Goal: Transaction & Acquisition: Purchase product/service

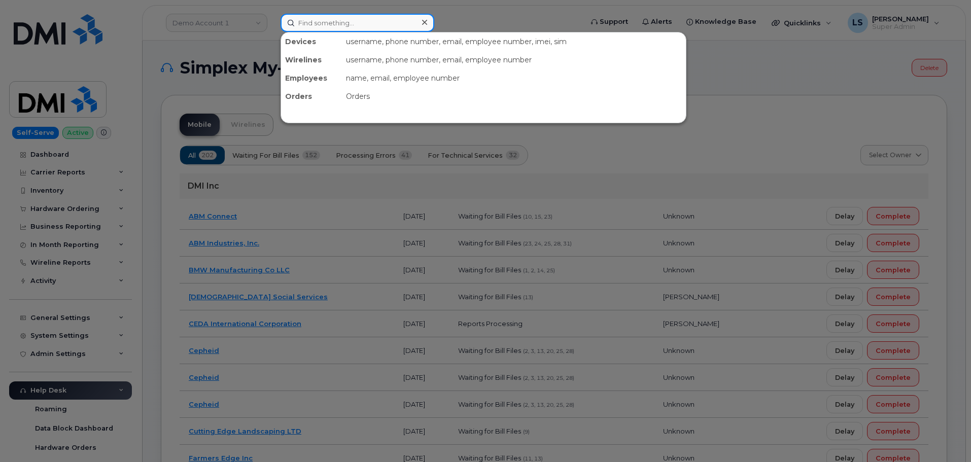
click at [361, 17] on input at bounding box center [358, 23] width 154 height 18
paste input "2347068859"
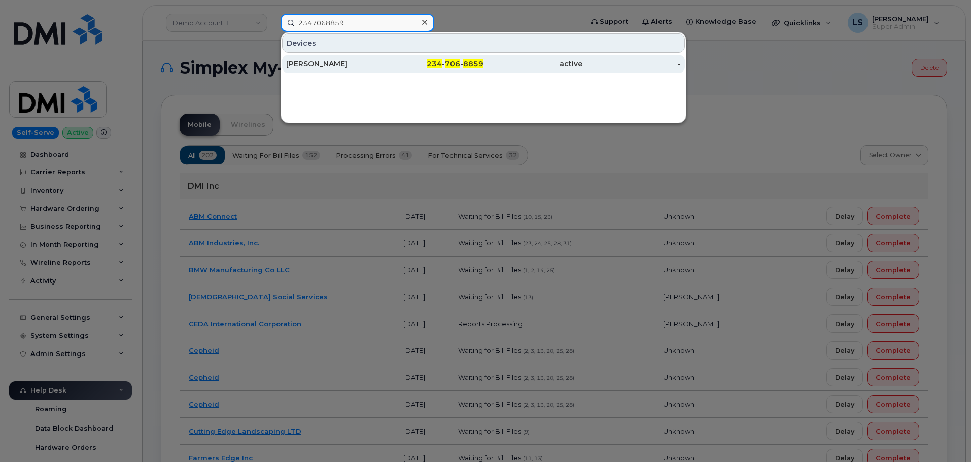
type input "2347068859"
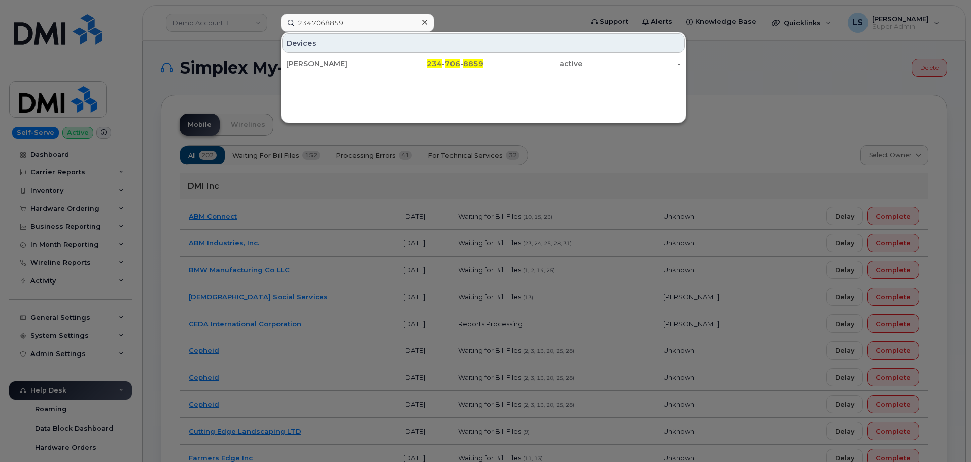
drag, startPoint x: 355, startPoint y: 63, endPoint x: 362, endPoint y: 74, distance: 13.0
click at [355, 63] on div "[PERSON_NAME]" at bounding box center [335, 64] width 99 height 10
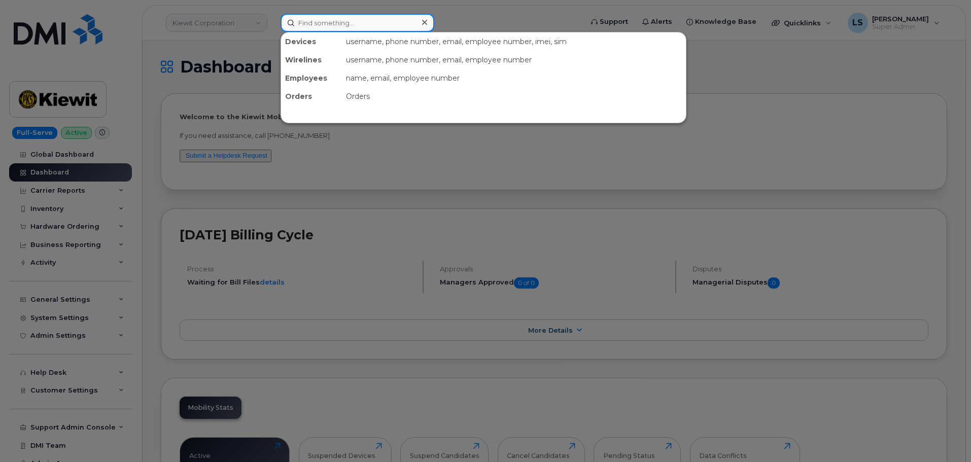
click at [362, 22] on input at bounding box center [358, 23] width 154 height 18
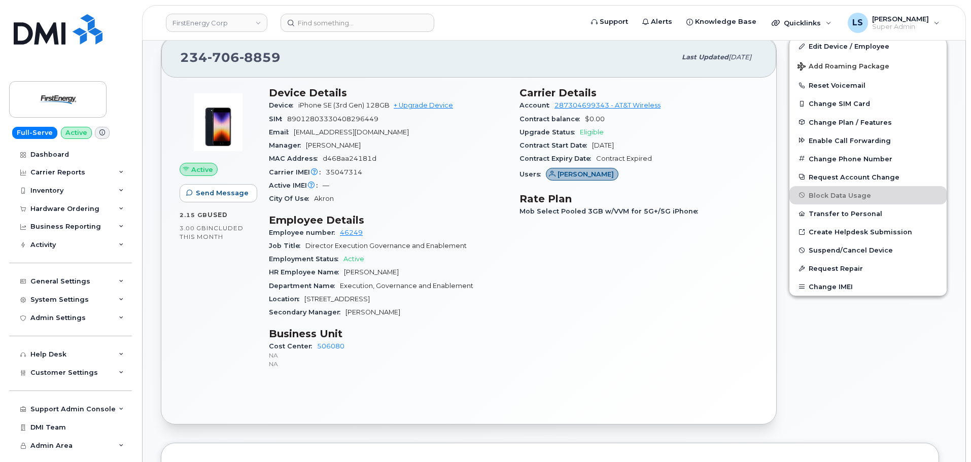
scroll to position [254, 0]
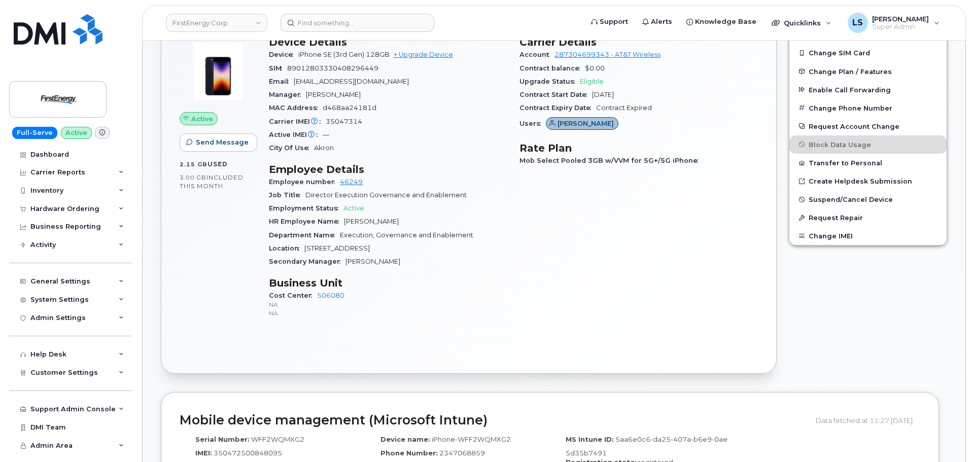
click at [292, 295] on span "Cost Center" at bounding box center [293, 296] width 48 height 8
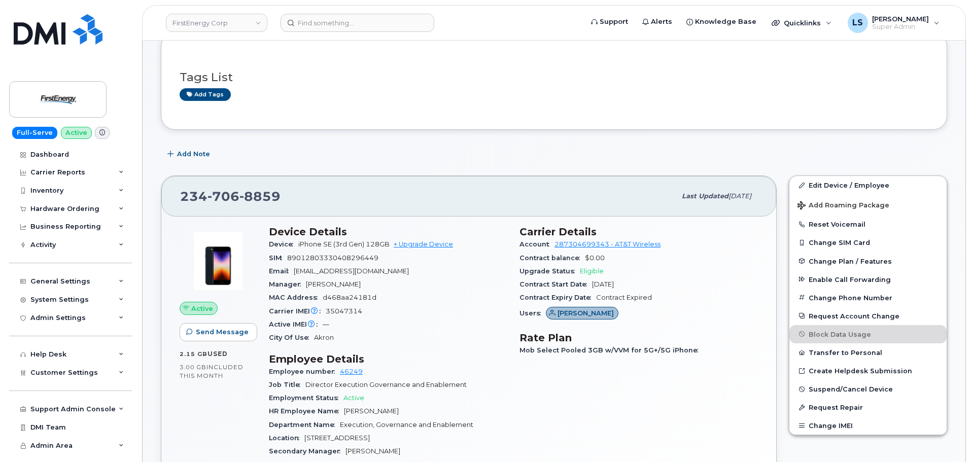
scroll to position [0, 0]
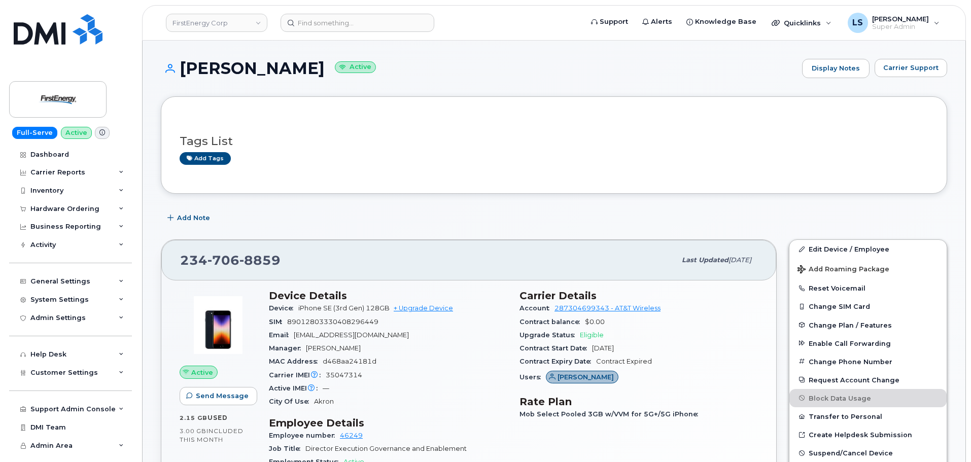
drag, startPoint x: 308, startPoint y: 68, endPoint x: 174, endPoint y: 79, distance: 133.8
click at [172, 76] on h1 "MEGAN E MAZZA Active" at bounding box center [479, 68] width 636 height 18
copy h1 "[PERSON_NAME]"
click at [405, 141] on h3 "Tags List" at bounding box center [554, 141] width 749 height 13
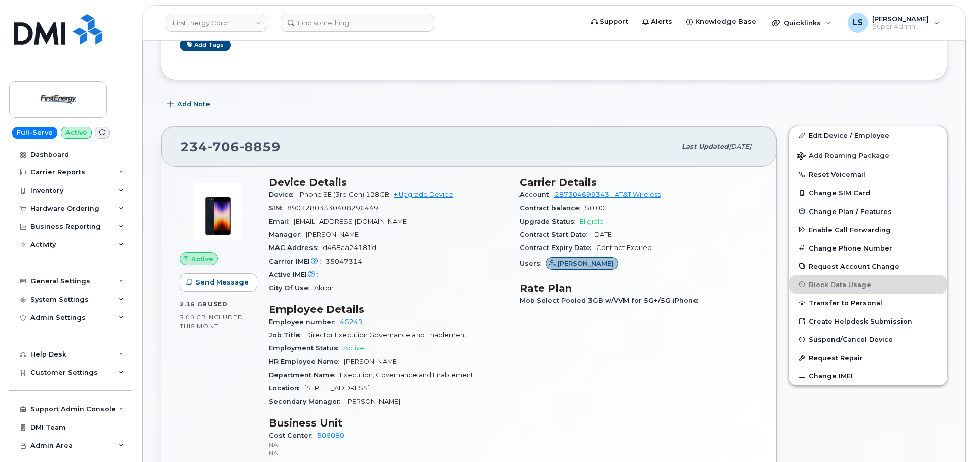
scroll to position [254, 0]
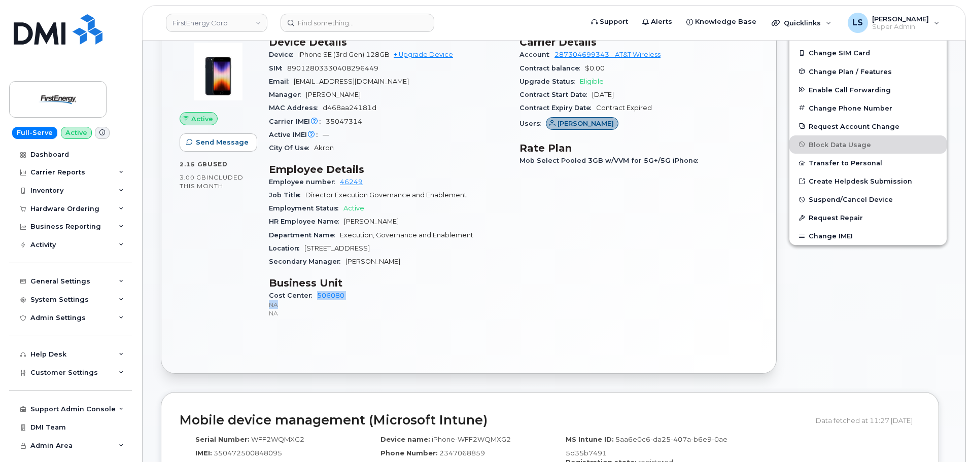
drag, startPoint x: 318, startPoint y: 298, endPoint x: 346, endPoint y: 300, distance: 29.0
click at [346, 300] on div "Cost Center 506080 NA NA" at bounding box center [388, 304] width 238 height 31
click at [348, 307] on p "NA" at bounding box center [388, 304] width 238 height 9
drag, startPoint x: 391, startPoint y: 318, endPoint x: 361, endPoint y: 309, distance: 31.0
click at [387, 316] on p "NA" at bounding box center [388, 313] width 238 height 9
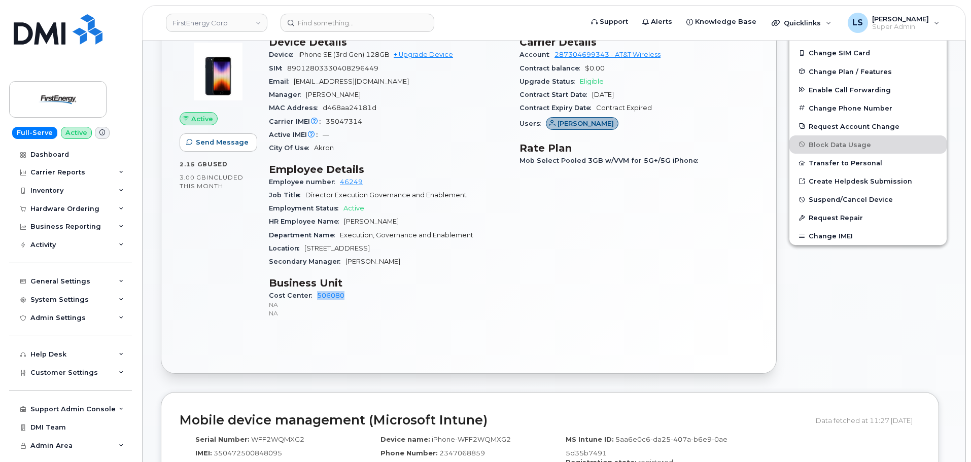
drag, startPoint x: 322, startPoint y: 297, endPoint x: 345, endPoint y: 293, distance: 23.1
click at [345, 293] on div "Cost Center 506080 NA NA" at bounding box center [388, 304] width 238 height 31
copy link "506080"
click at [106, 281] on div "General Settings" at bounding box center [70, 281] width 123 height 18
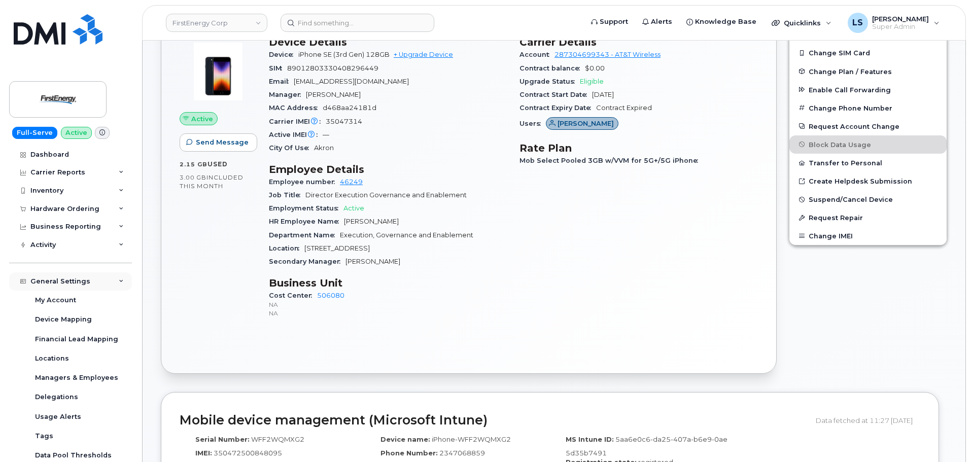
click at [68, 280] on div "General Settings" at bounding box center [60, 281] width 60 height 8
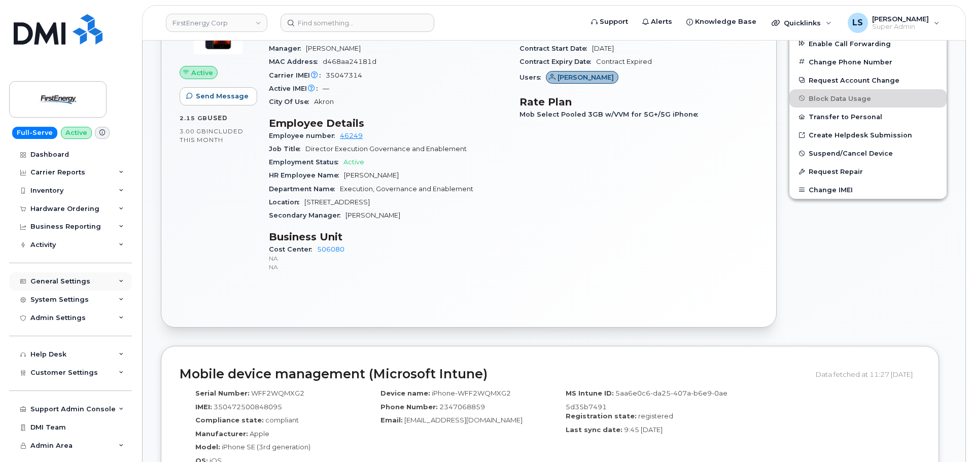
scroll to position [355, 0]
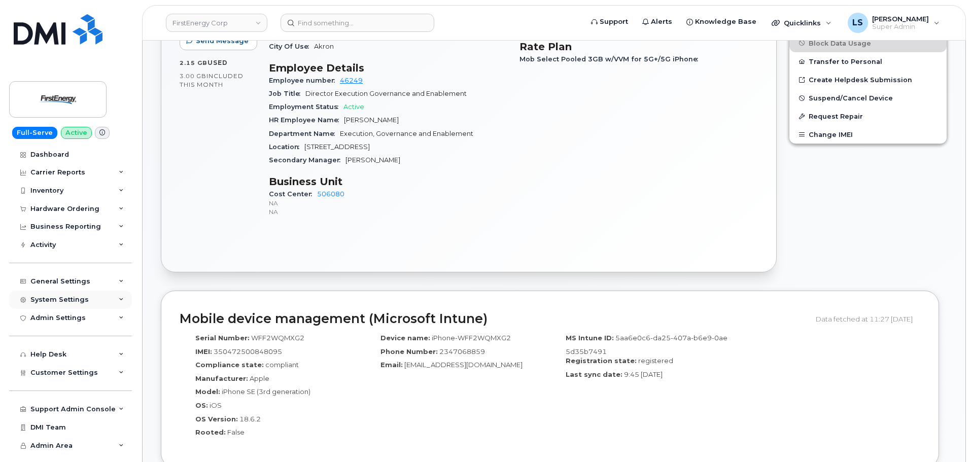
click at [85, 303] on div "System Settings" at bounding box center [59, 300] width 58 height 8
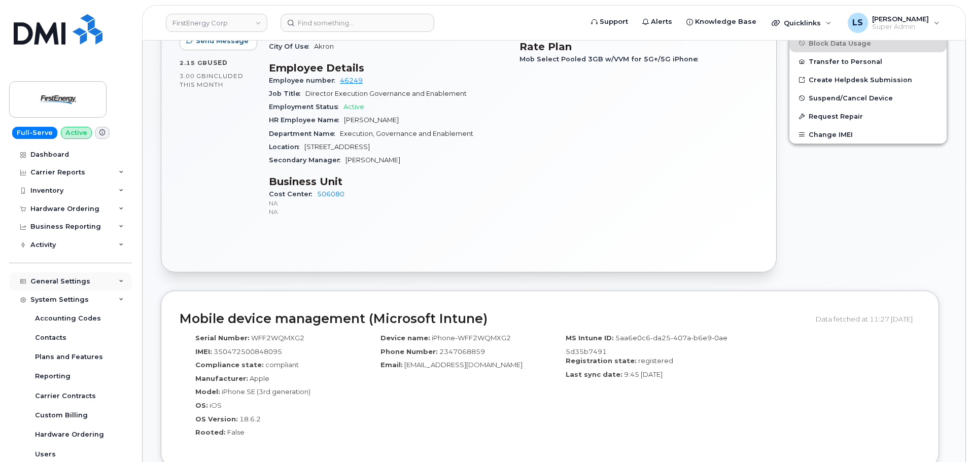
click at [89, 283] on div "General Settings" at bounding box center [70, 281] width 123 height 18
click at [109, 214] on div "Hardware Ordering" at bounding box center [70, 209] width 123 height 18
click at [111, 208] on div "Hardware Ordering" at bounding box center [70, 209] width 123 height 18
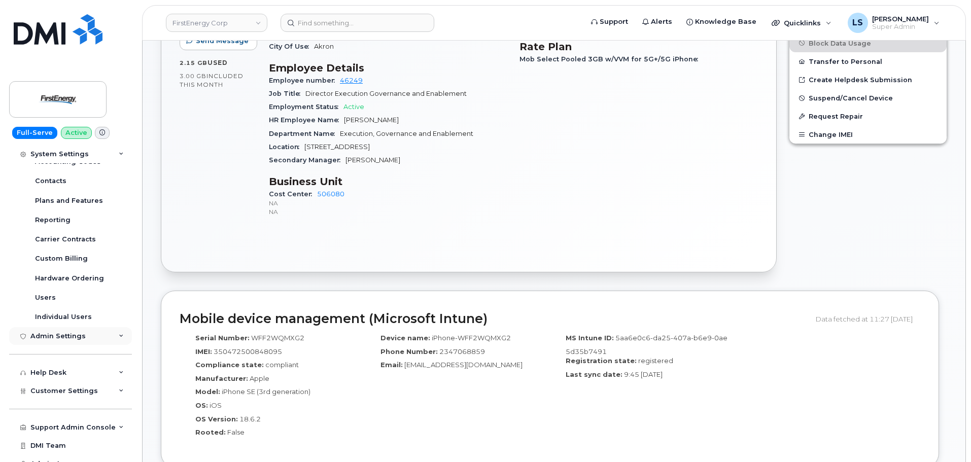
scroll to position [341, 0]
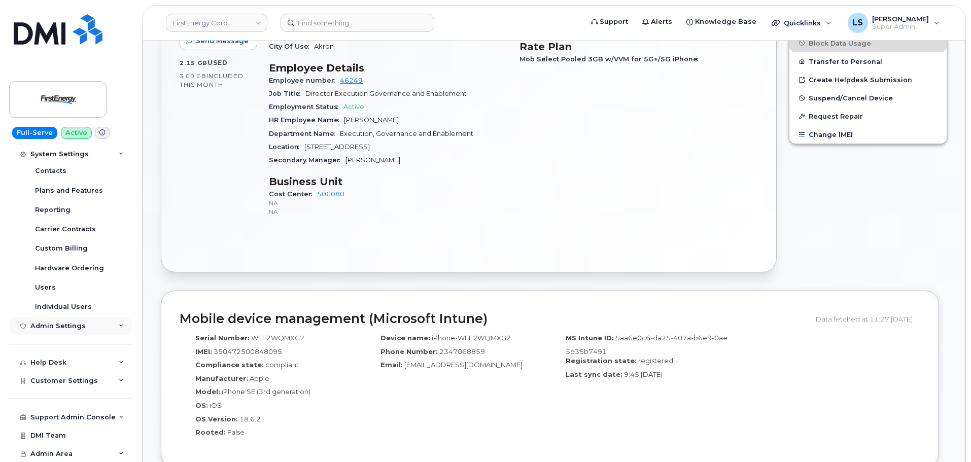
click at [99, 324] on div "Admin Settings" at bounding box center [70, 326] width 123 height 18
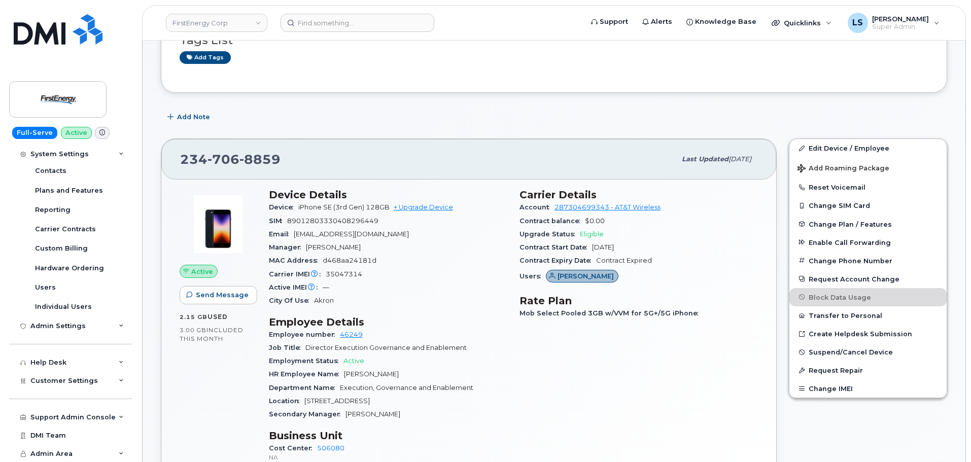
scroll to position [101, 0]
drag, startPoint x: 415, startPoint y: 207, endPoint x: 408, endPoint y: 224, distance: 18.7
click at [415, 207] on link "+ Upgrade Device" at bounding box center [423, 207] width 59 height 8
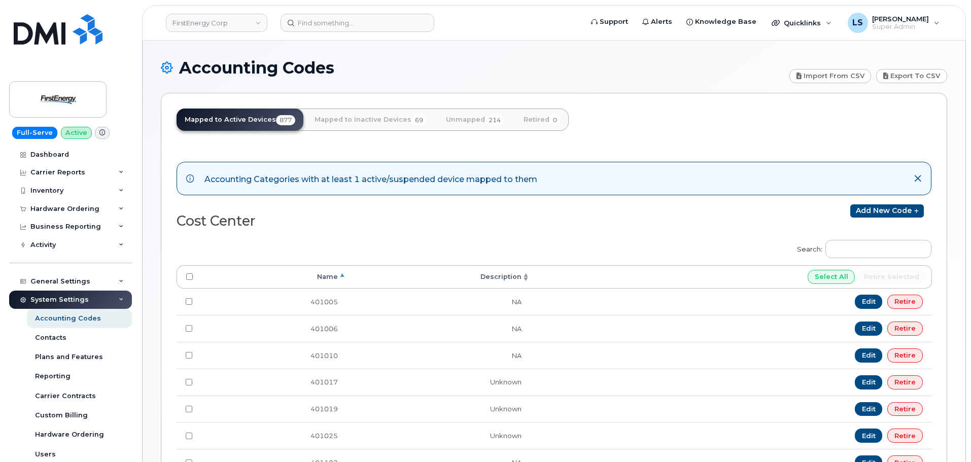
click at [330, 37] on header "FirstEnergy Corp Support Alerts Knowledge Base Quicklinks Suspend / Cancel Devi…" at bounding box center [554, 23] width 824 height 36
click at [327, 21] on input at bounding box center [358, 23] width 154 height 18
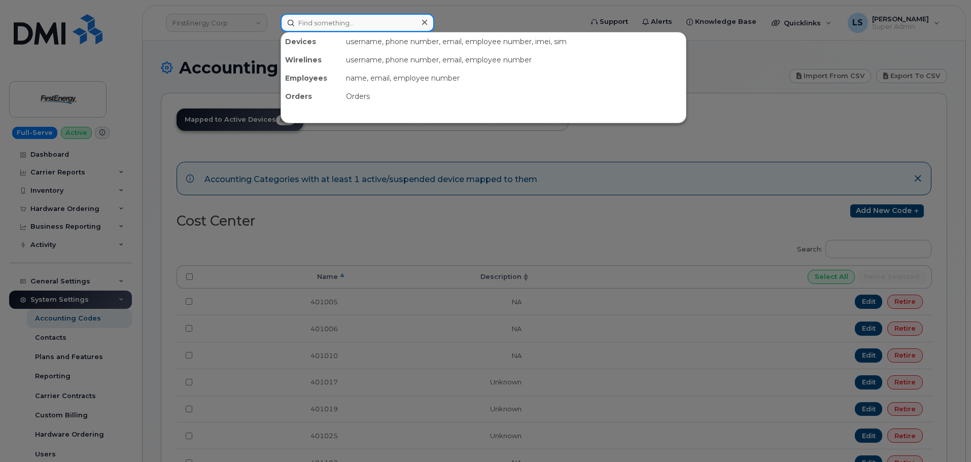
paste input "506080"
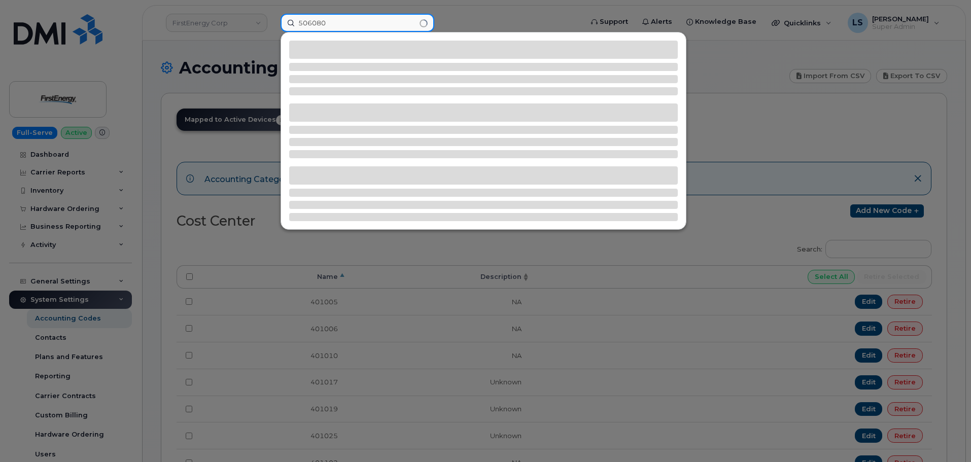
type input "506080"
click at [499, 21] on div at bounding box center [485, 231] width 971 height 462
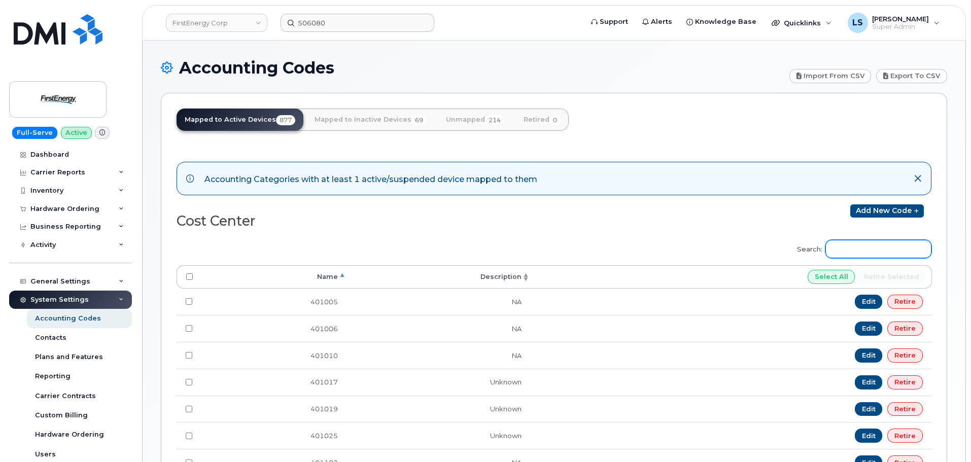
click at [865, 241] on input "Search:" at bounding box center [878, 249] width 106 height 18
paste input "506080"
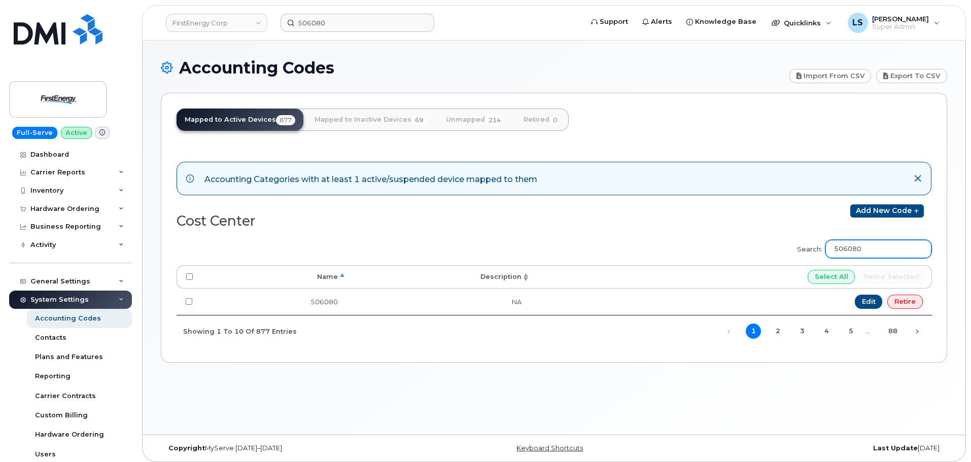
type input "506080"
click at [650, 223] on div "Cost Center Add new code" at bounding box center [554, 218] width 755 height 29
click at [599, 227] on div "Cost Center Add new code" at bounding box center [554, 218] width 755 height 29
click at [375, 180] on div "Accounting Categories with at least 1 active/suspended device mapped to them" at bounding box center [370, 178] width 333 height 14
click at [374, 180] on div "Accounting Categories with at least 1 active/suspended device mapped to them" at bounding box center [370, 178] width 333 height 14
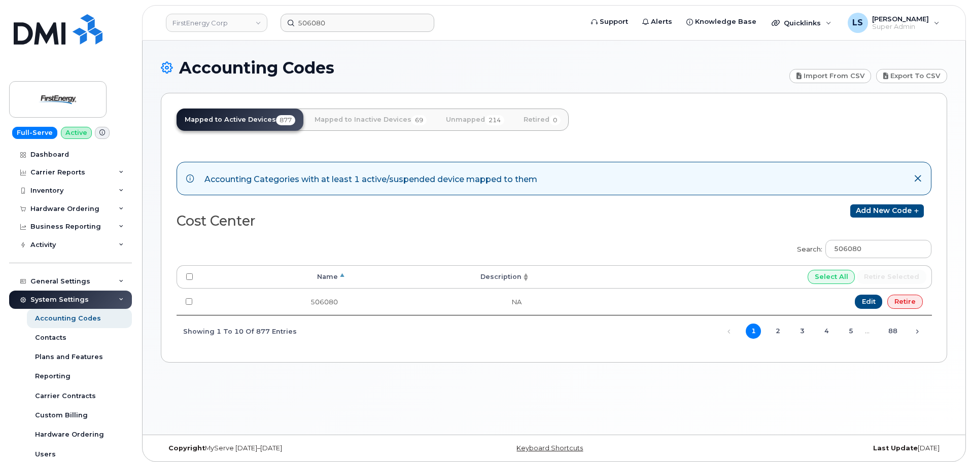
click at [407, 205] on div "Cost Center" at bounding box center [365, 218] width 377 height 29
click at [272, 14] on div "506080" at bounding box center [427, 23] width 311 height 18
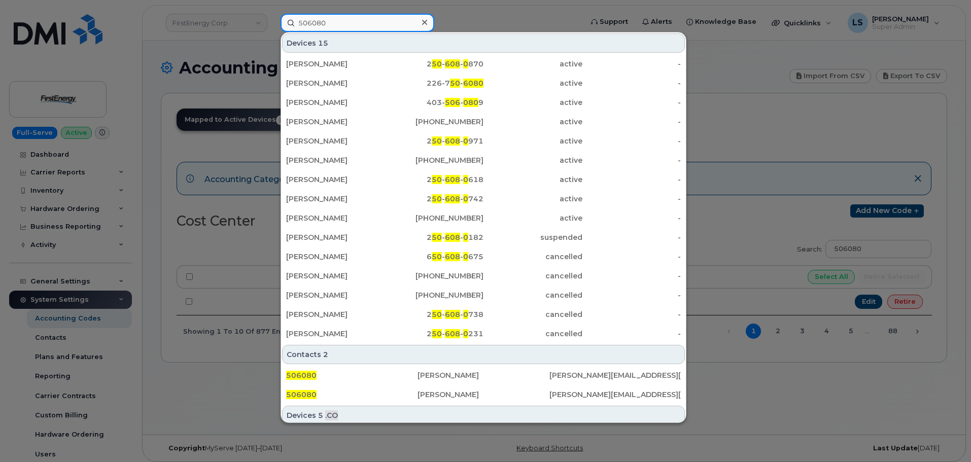
paste input "[PERSON_NAME]"
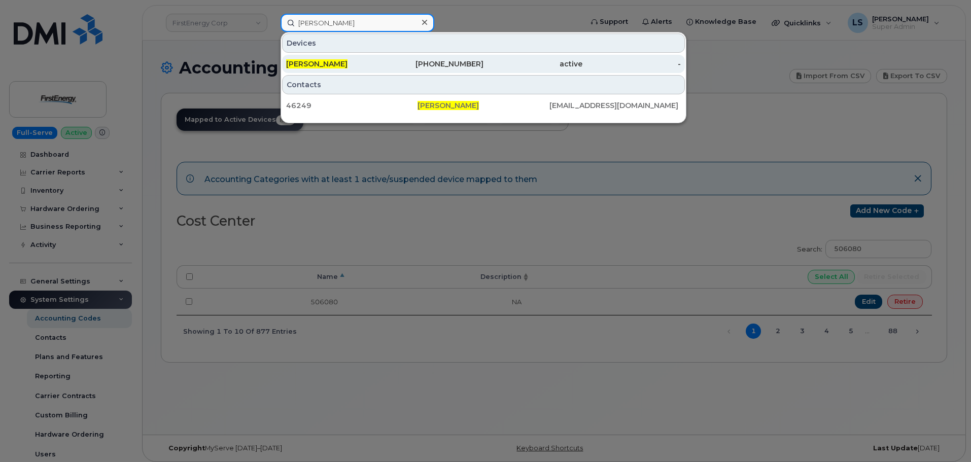
type input "[PERSON_NAME]"
click at [380, 68] on div "[PERSON_NAME]" at bounding box center [335, 64] width 99 height 10
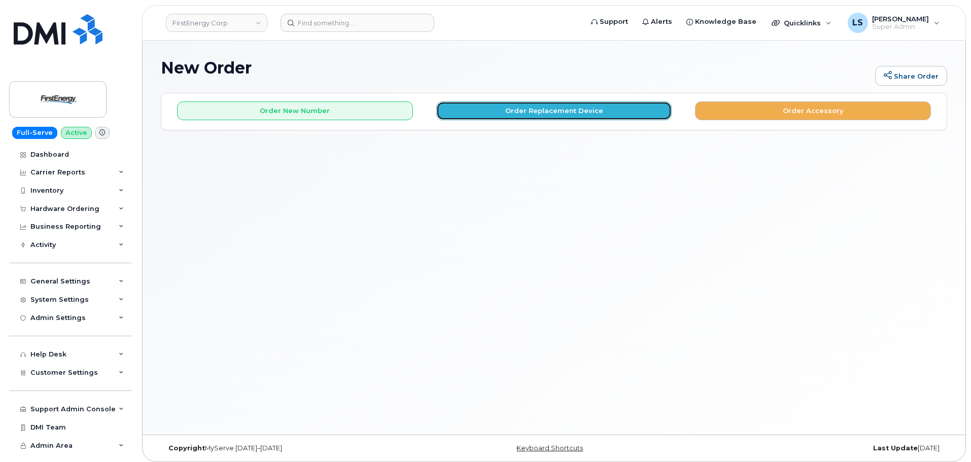
click at [533, 113] on button "Order Replacement Device" at bounding box center [554, 110] width 236 height 19
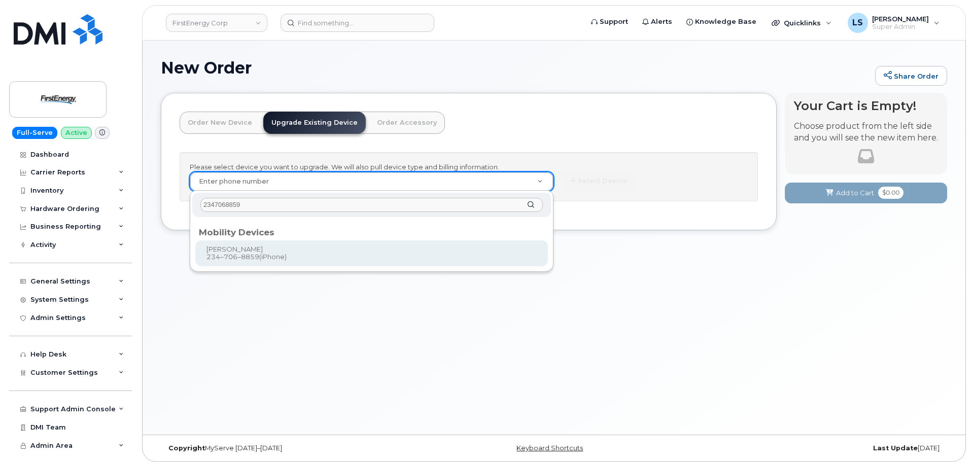
type input "2347068859"
type input "834693"
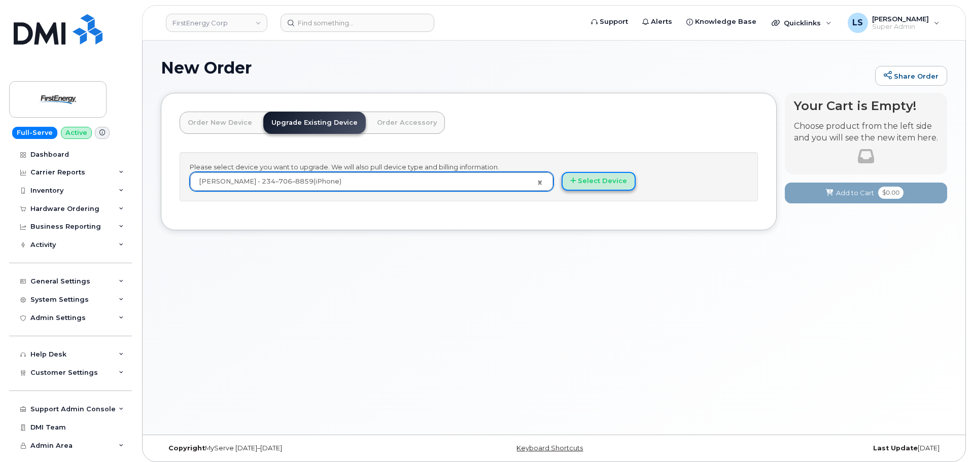
click at [567, 181] on button "Select Device" at bounding box center [599, 181] width 74 height 19
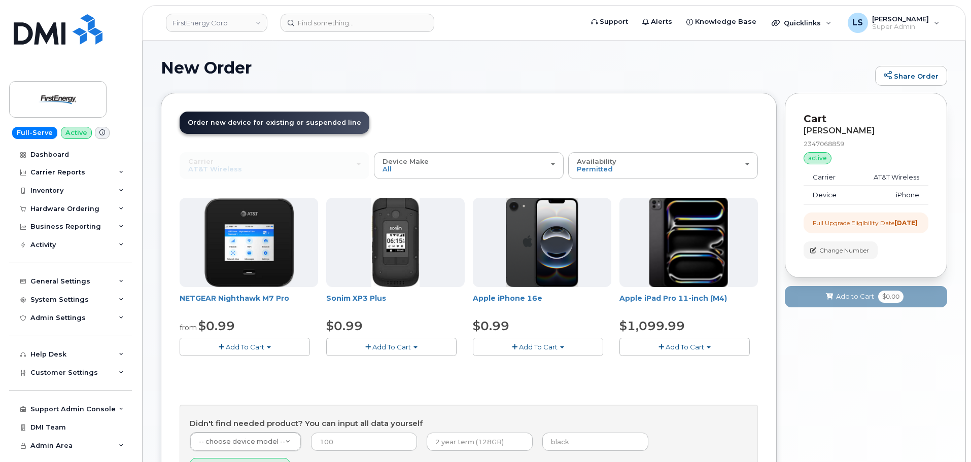
click at [541, 349] on span "Add To Cart" at bounding box center [538, 347] width 39 height 8
click at [548, 366] on link "$0.99 - 2 Year Upgrade" at bounding box center [524, 366] width 98 height 13
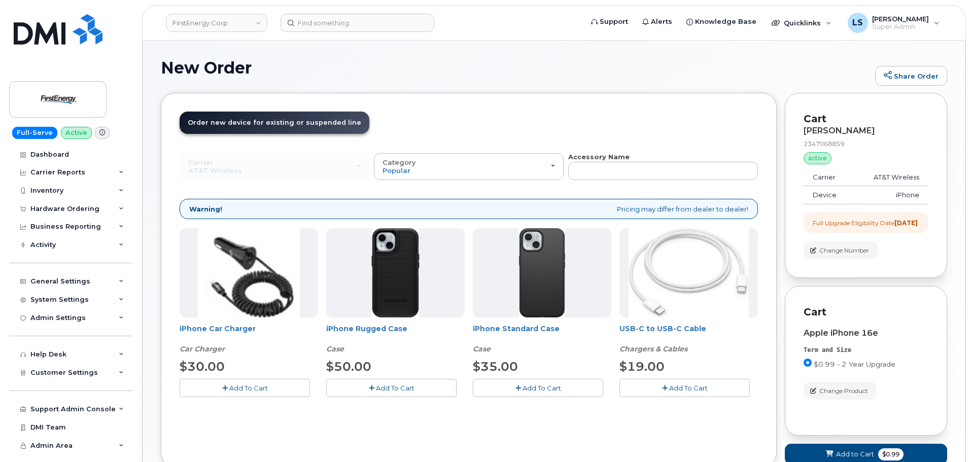
click at [523, 386] on span "Add To Cart" at bounding box center [541, 388] width 39 height 8
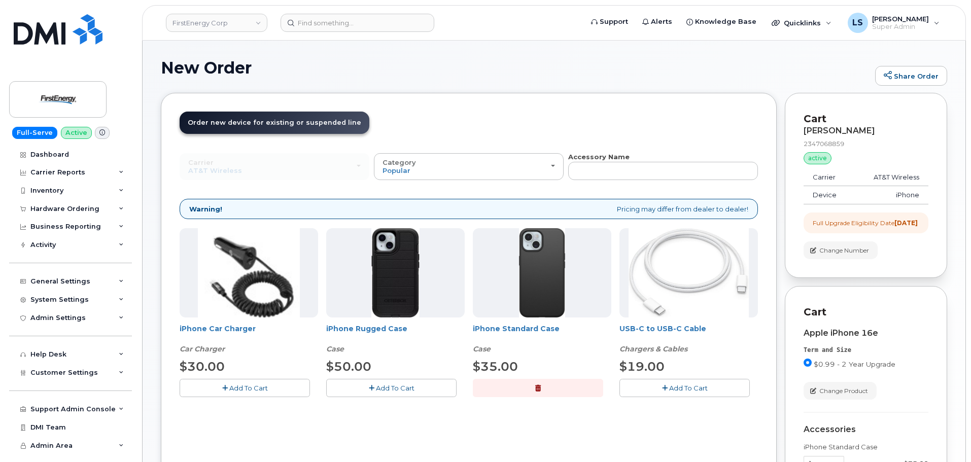
click at [681, 389] on span "Add To Cart" at bounding box center [688, 388] width 39 height 8
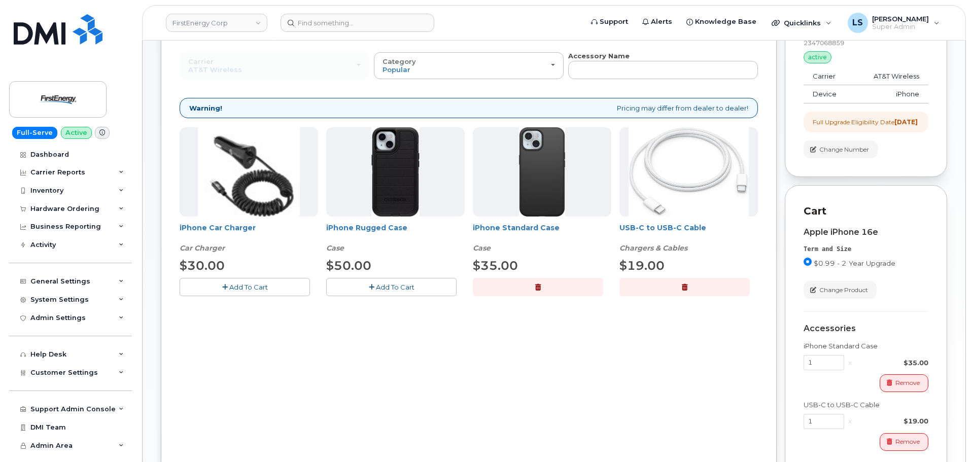
scroll to position [203, 0]
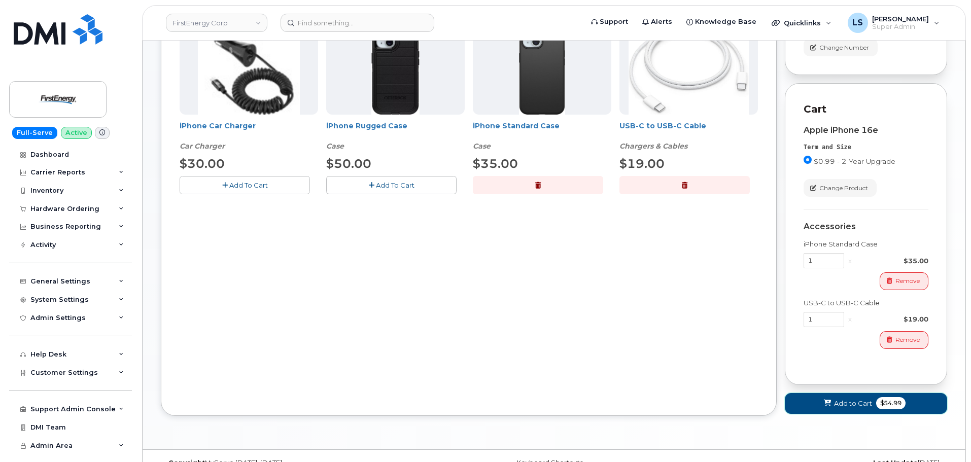
click at [871, 414] on button "Add to Cart $54.99" at bounding box center [866, 403] width 162 height 21
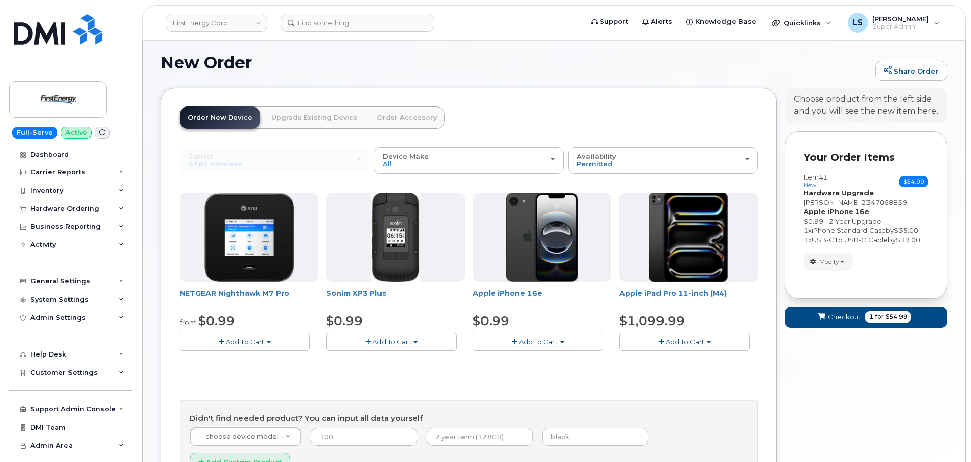
scroll to position [101, 0]
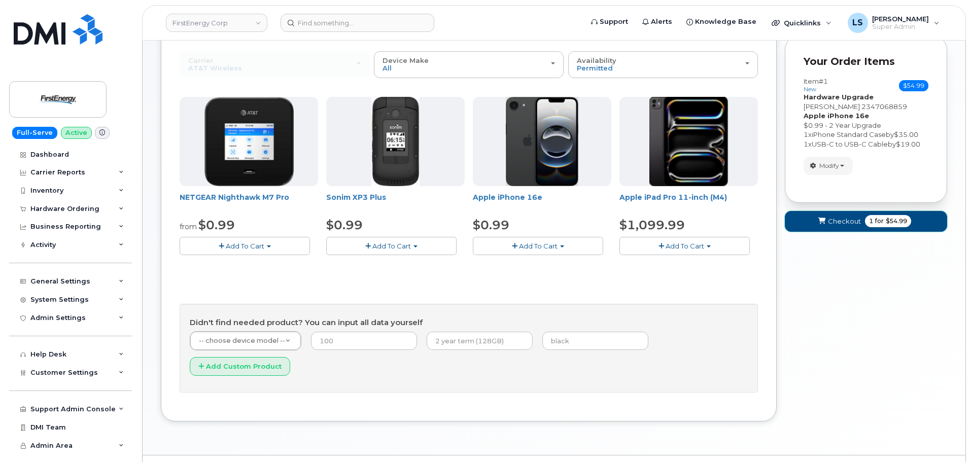
click at [862, 228] on button "Checkout 1 for $54.99" at bounding box center [866, 221] width 162 height 21
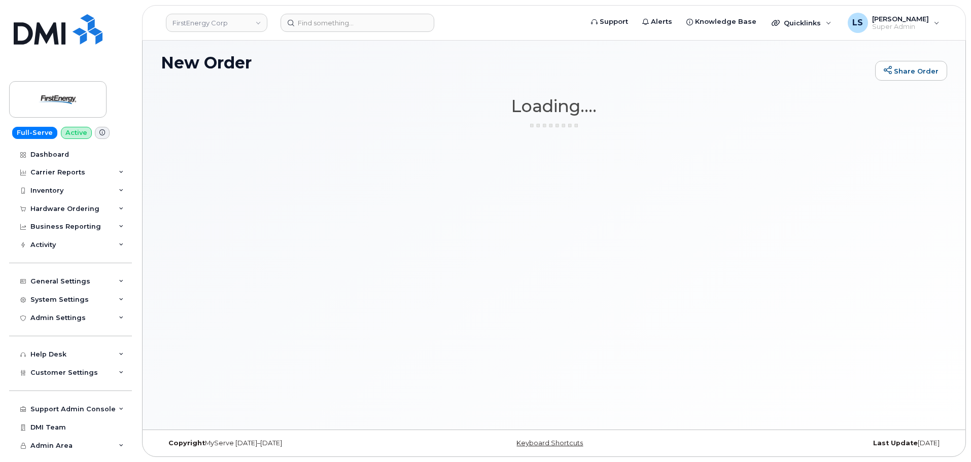
scroll to position [5, 0]
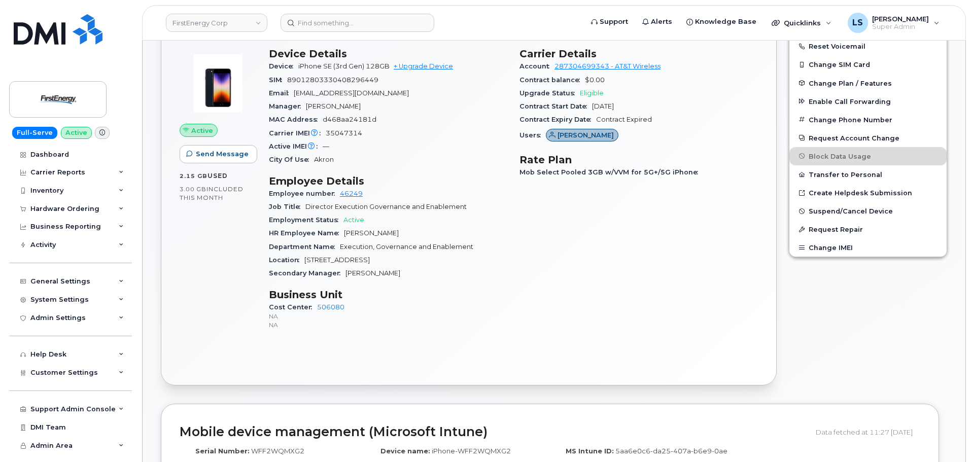
scroll to position [254, 0]
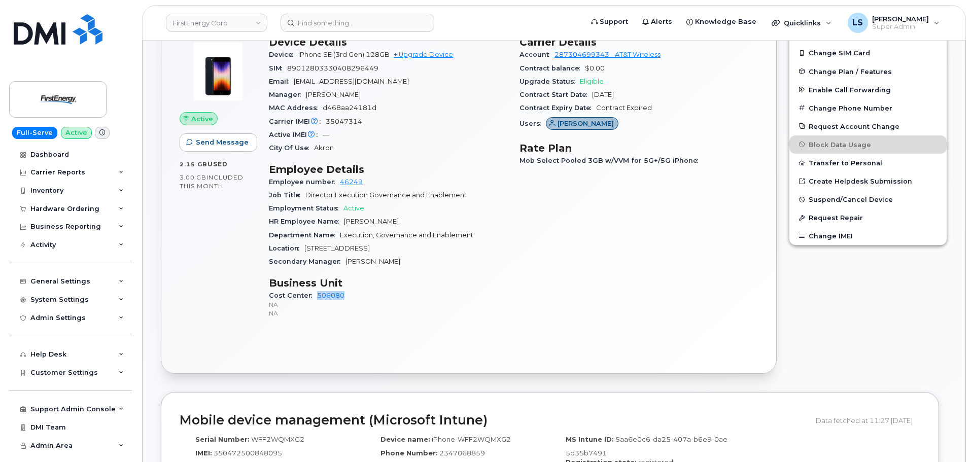
drag, startPoint x: 314, startPoint y: 294, endPoint x: 347, endPoint y: 292, distance: 32.5
click at [347, 292] on div "Cost Center 506080 NA NA" at bounding box center [388, 304] width 238 height 31
copy link "506080"
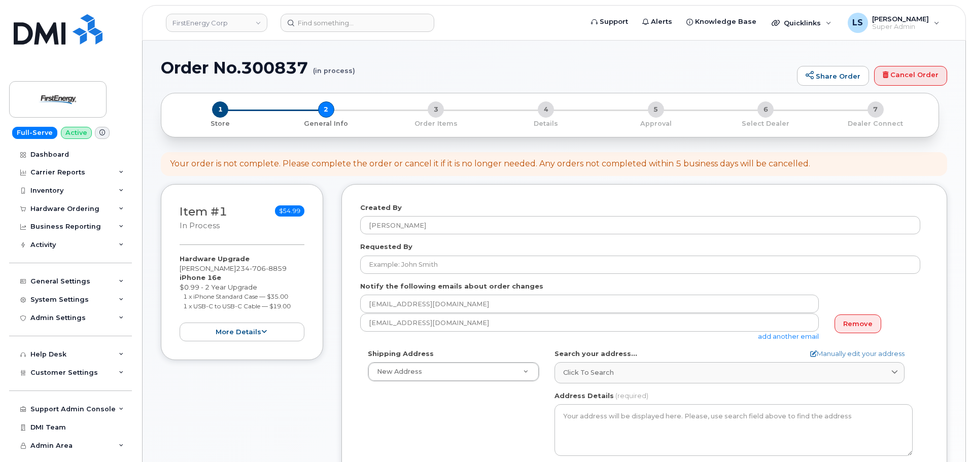
select select
click at [470, 274] on form "Created By Luke Schroeder Requested By Notify the following emails about order …" at bounding box center [644, 405] width 568 height 405
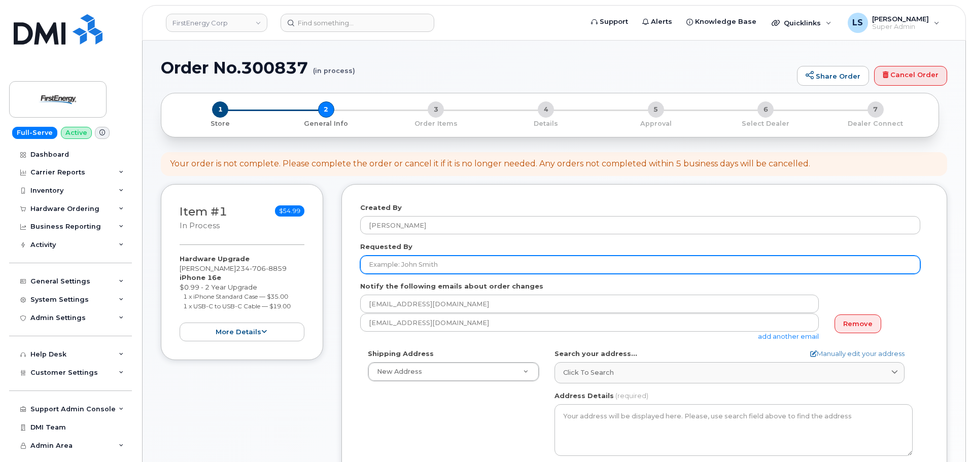
click at [467, 266] on input "Requested By" at bounding box center [640, 265] width 560 height 18
paste input "[PERSON_NAME]"
type input "[PERSON_NAME]"
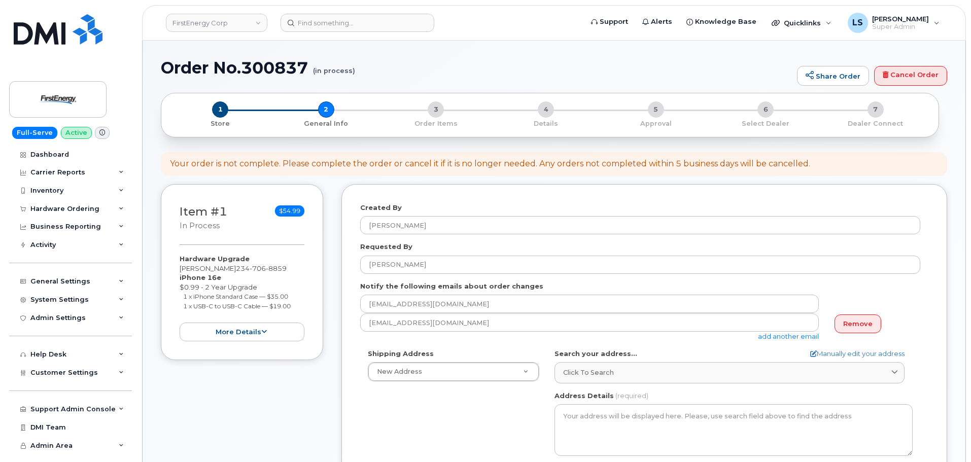
click at [331, 365] on div "Item #1 in process $54.99 Hardware Upgrade MEGAN E MAZZA 234 706 8859 iPhone 16…" at bounding box center [554, 413] width 786 height 458
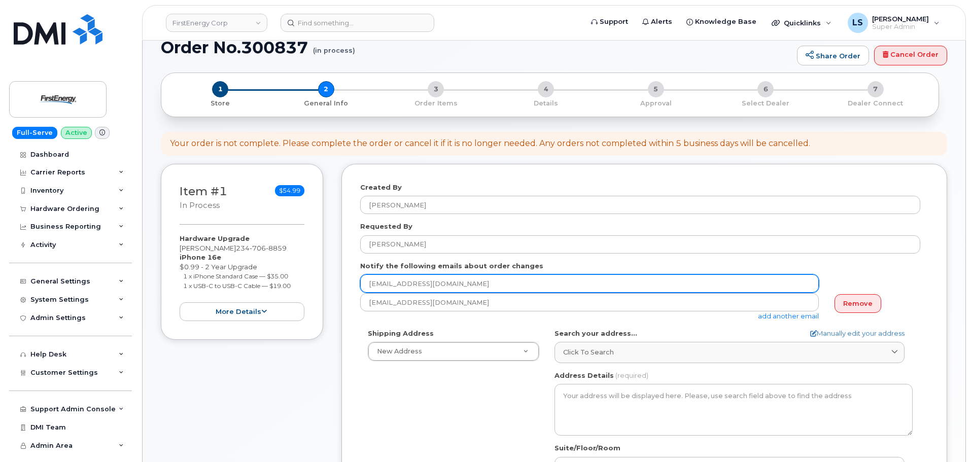
scroll to position [152, 0]
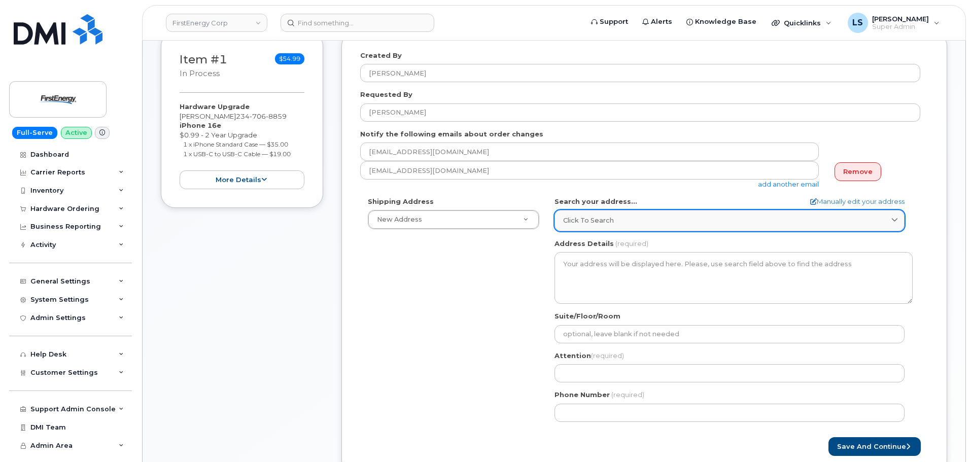
click at [633, 217] on div "Click to search" at bounding box center [729, 221] width 333 height 10
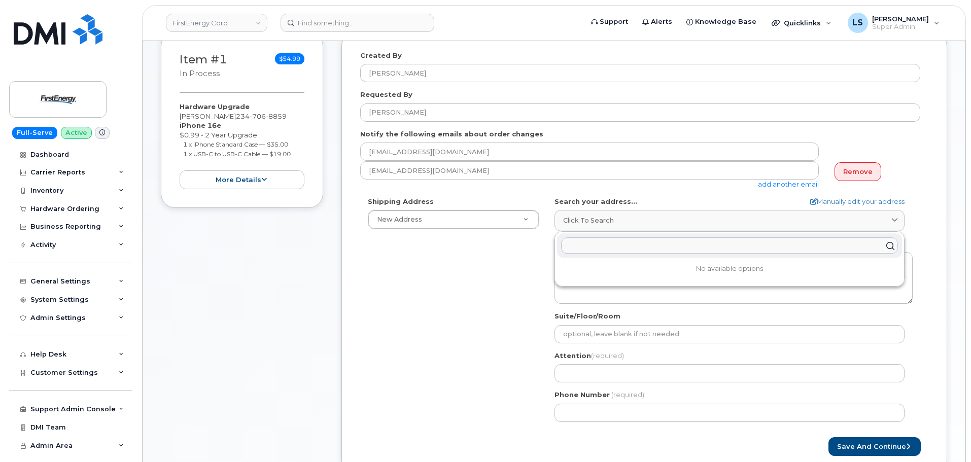
paste input "87 Rotili Lane, Copley, OH 44321"
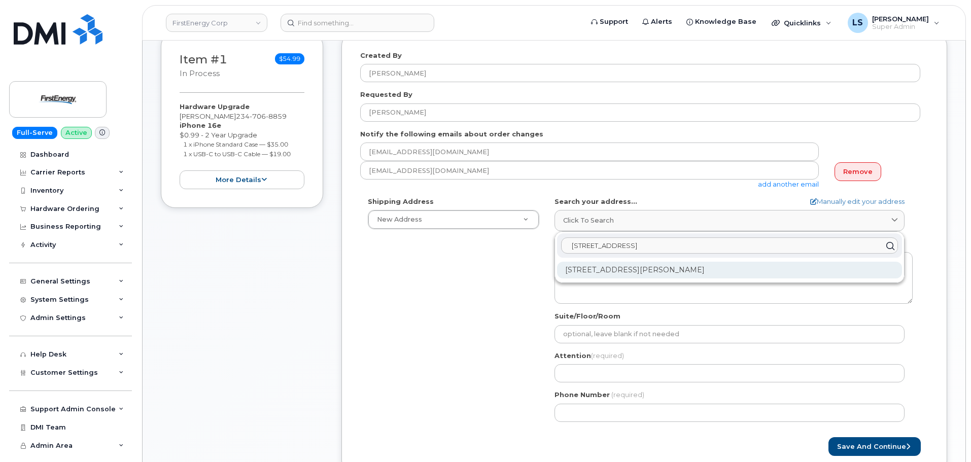
type input "87 Rotili Lane, Copley, OH 44321"
click at [629, 273] on div "87 Rotili Ln Copley OH 44321-3186" at bounding box center [729, 270] width 345 height 17
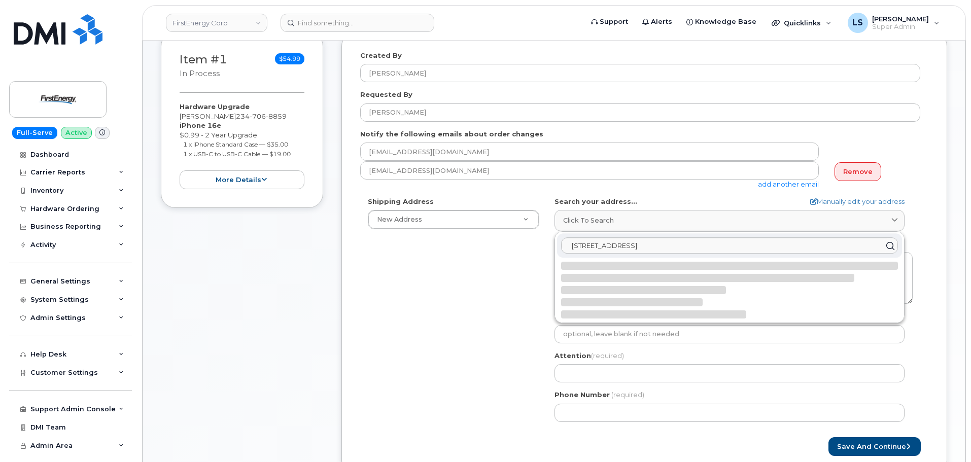
select select
type textarea "87 Rotili Ln COPLEY OH 44321-3186 UNITED STATES"
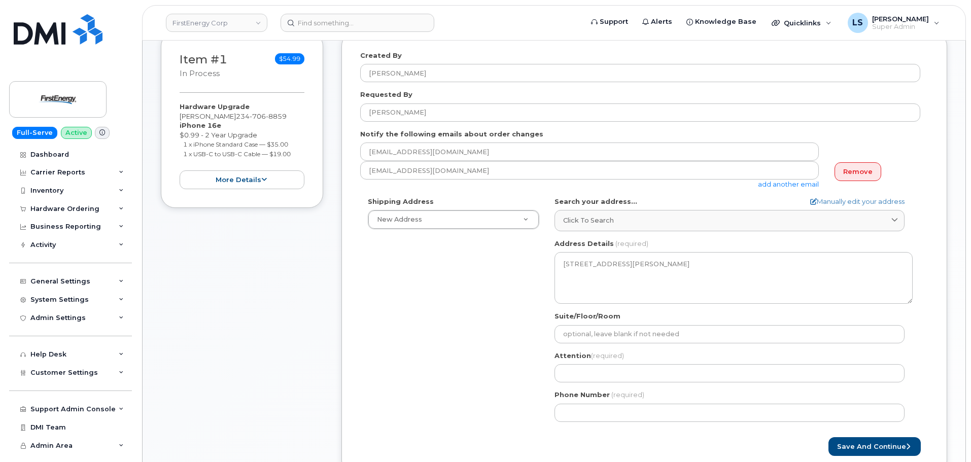
click at [437, 309] on div "Shipping Address New Address New Address OH Copley Search your address... Manua…" at bounding box center [640, 313] width 560 height 233
click at [586, 359] on label "Attention (required)" at bounding box center [588, 356] width 69 height 10
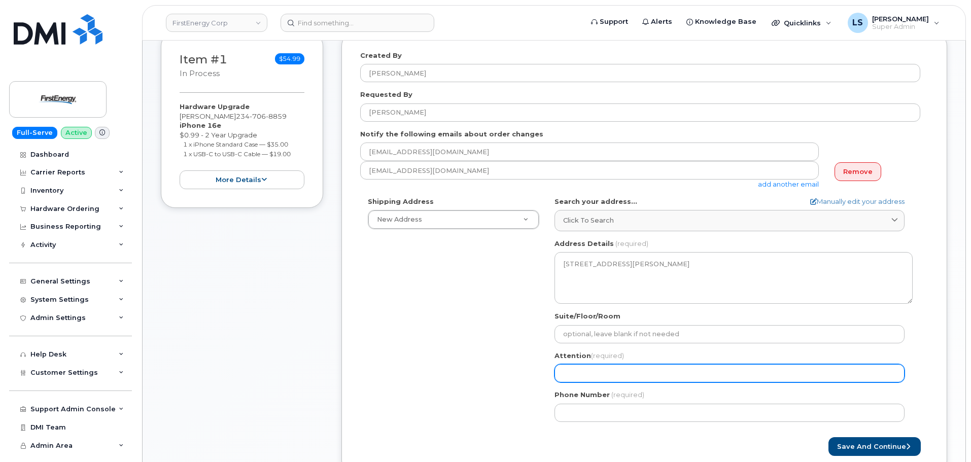
click at [595, 370] on input "Attention (required)" at bounding box center [729, 373] width 350 height 18
paste input "[PERSON_NAME]"
type input "[PERSON_NAME]"
select select
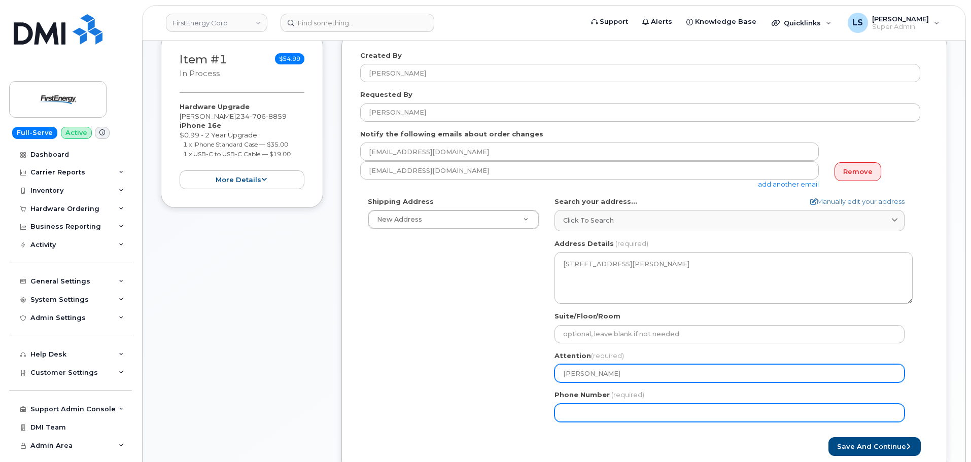
type input "[PERSON_NAME]"
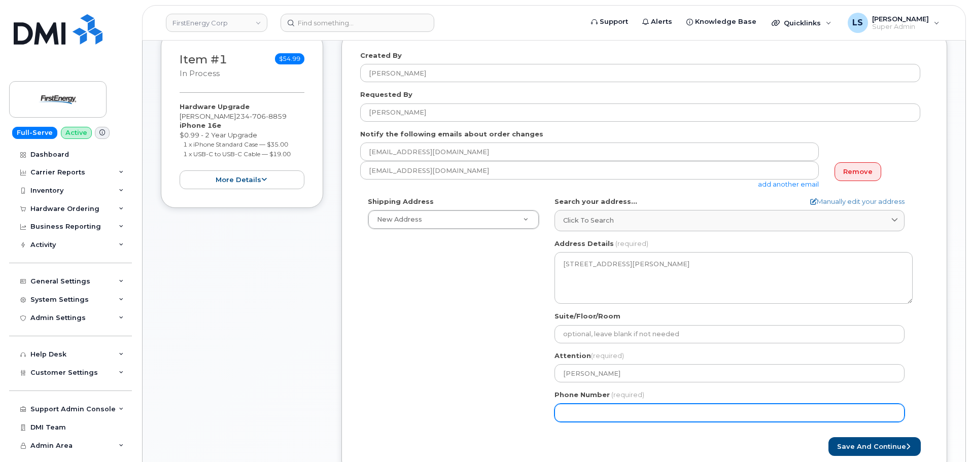
click at [586, 410] on input "Phone Number" at bounding box center [729, 413] width 350 height 18
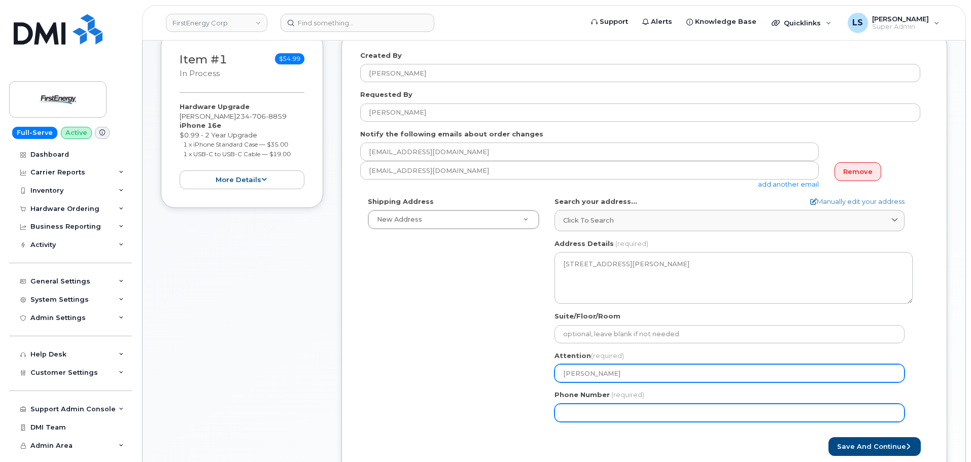
paste input "4403762923"
select select
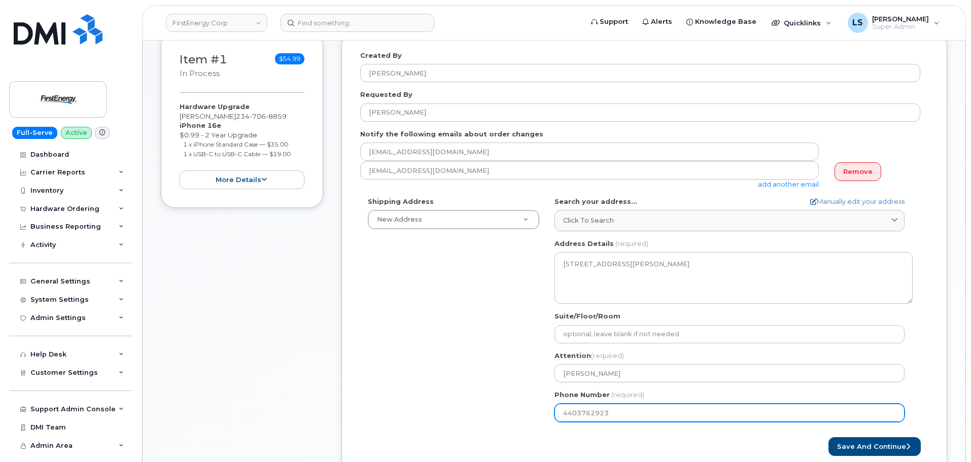
type input "4403762923"
click at [427, 403] on div "Shipping Address New Address New Address OH Copley Search your address... Manua…" at bounding box center [640, 313] width 560 height 233
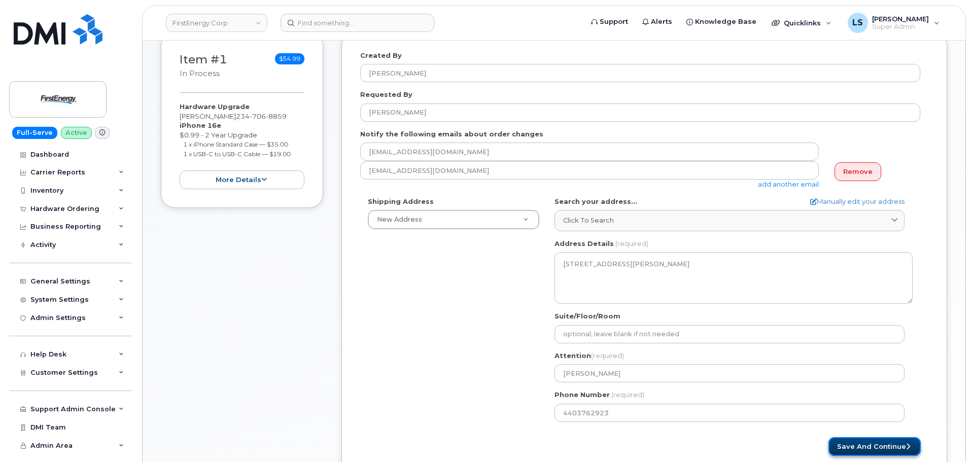
click at [856, 452] on button "Save and Continue" at bounding box center [874, 446] width 92 height 19
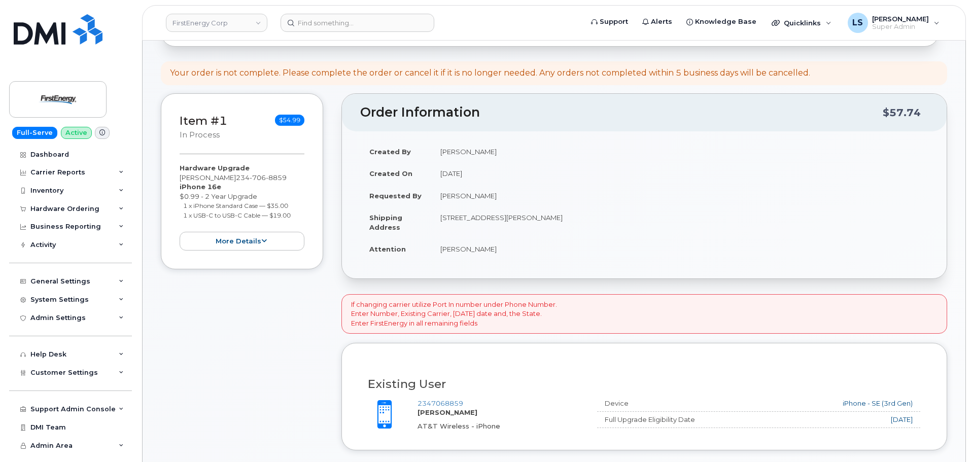
scroll to position [304, 0]
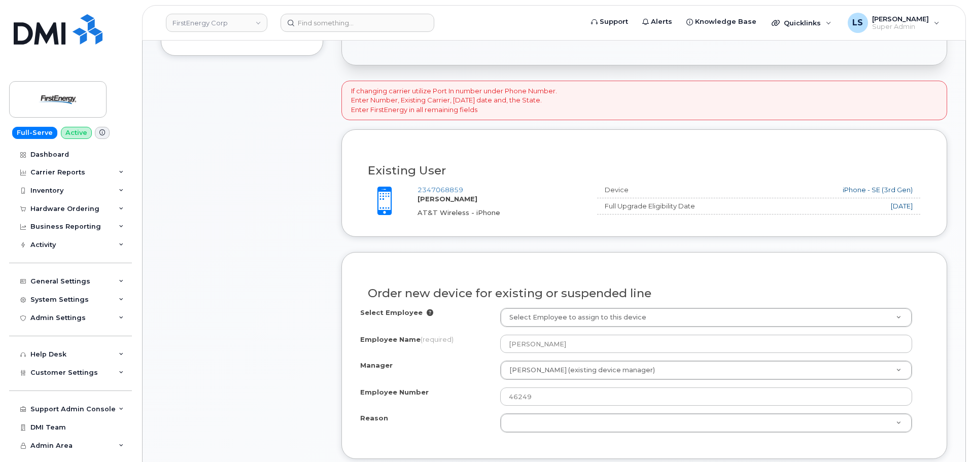
click at [442, 210] on div "AT&T Wireless - iPhone" at bounding box center [498, 213] width 163 height 10
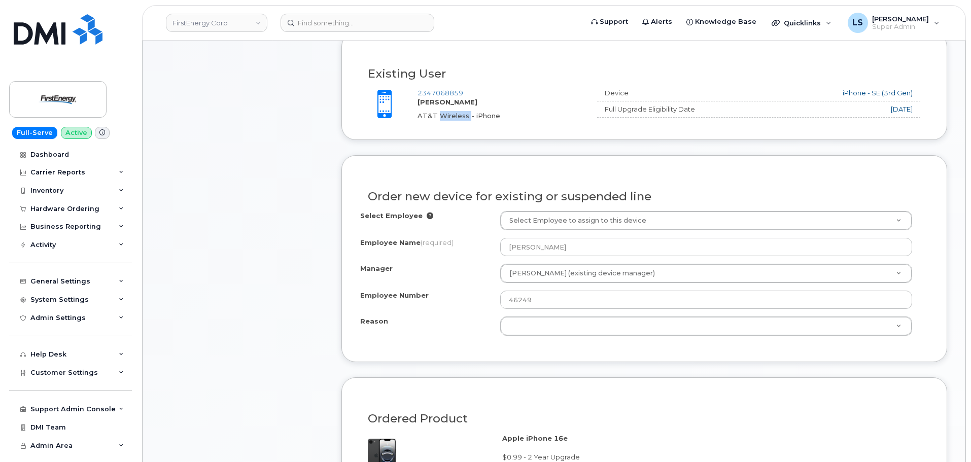
scroll to position [406, 0]
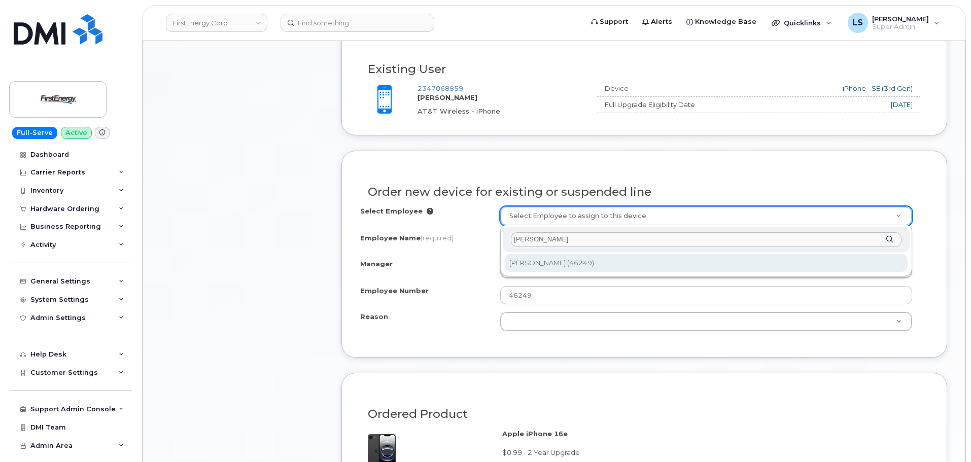
type input "[PERSON_NAME]"
type input "2065632"
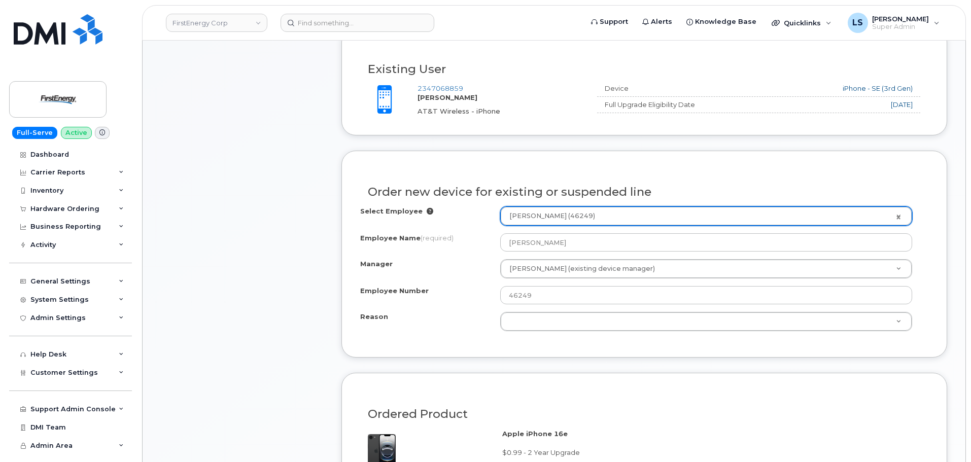
type input "[PERSON_NAME]"
select select "2070275"
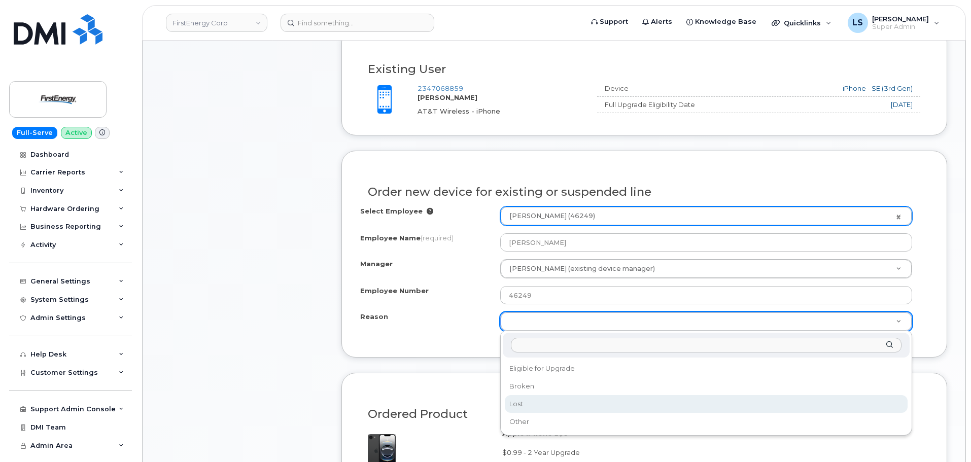
select select "lost"
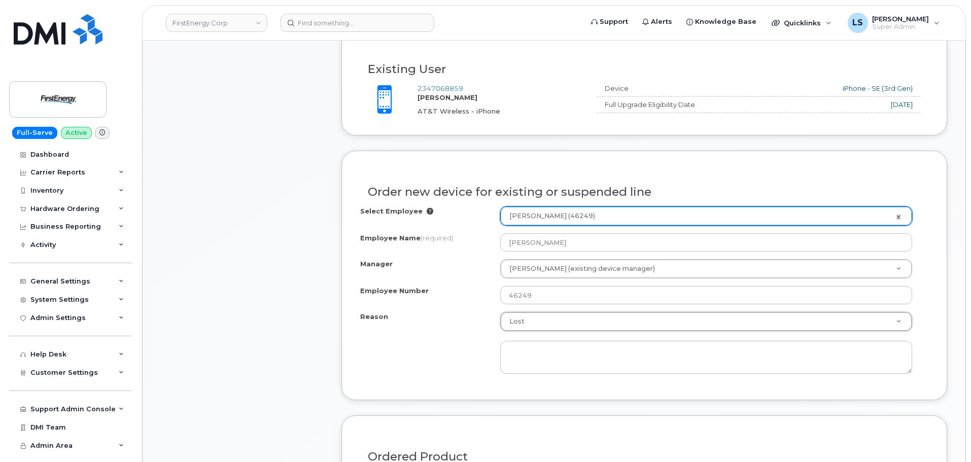
click at [460, 334] on div "Reason Lost Reason Eligible for Upgrade Broken Lost Other" at bounding box center [644, 343] width 568 height 62
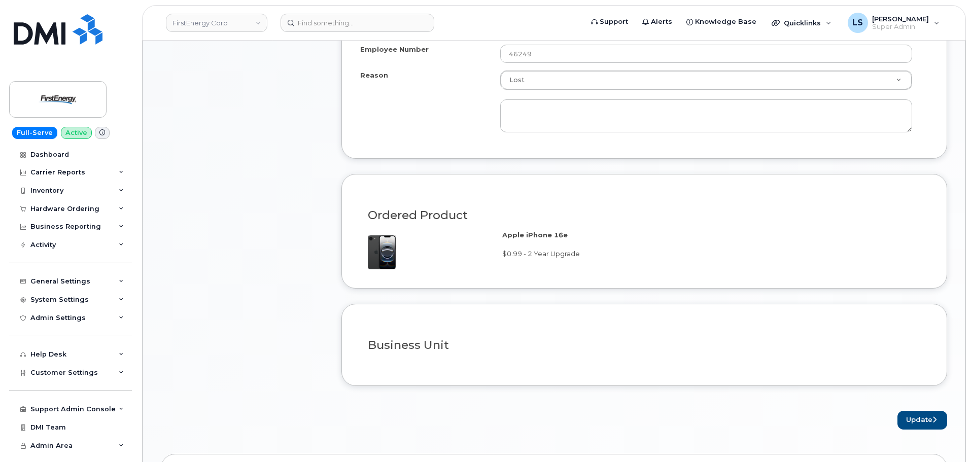
scroll to position [812, 0]
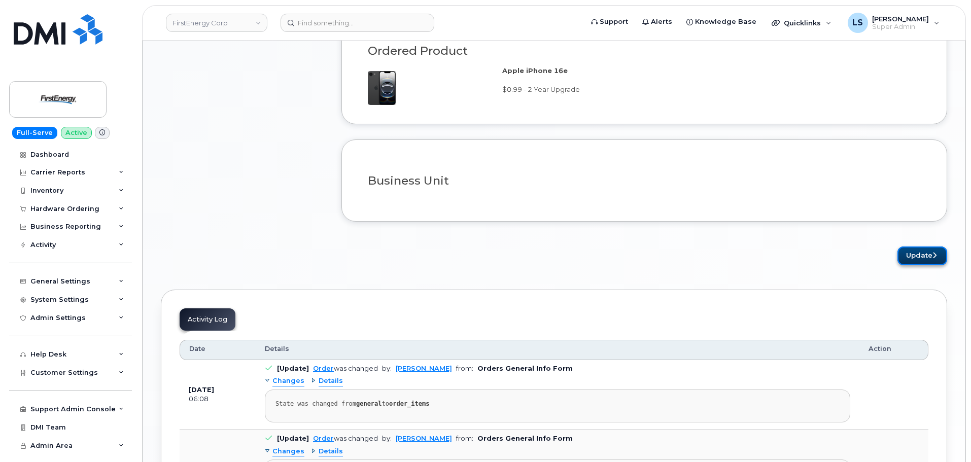
click at [934, 253] on icon "submit" at bounding box center [934, 255] width 4 height 7
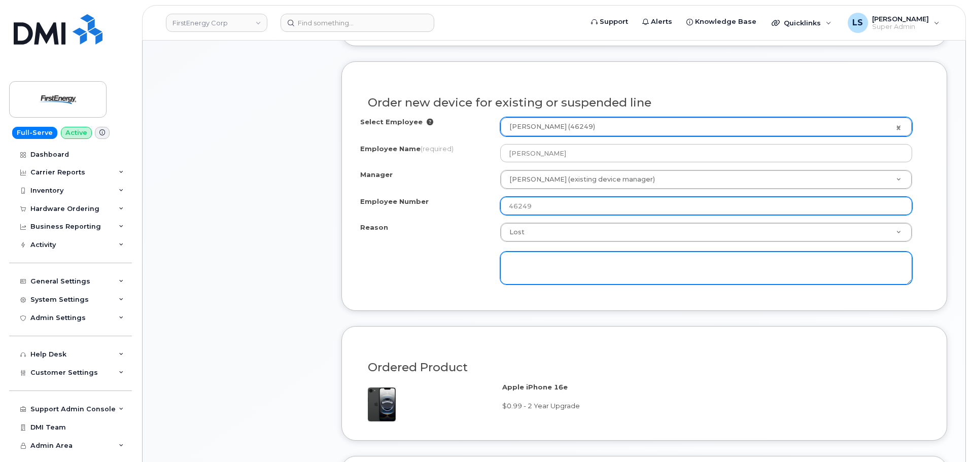
scroll to position [494, 0]
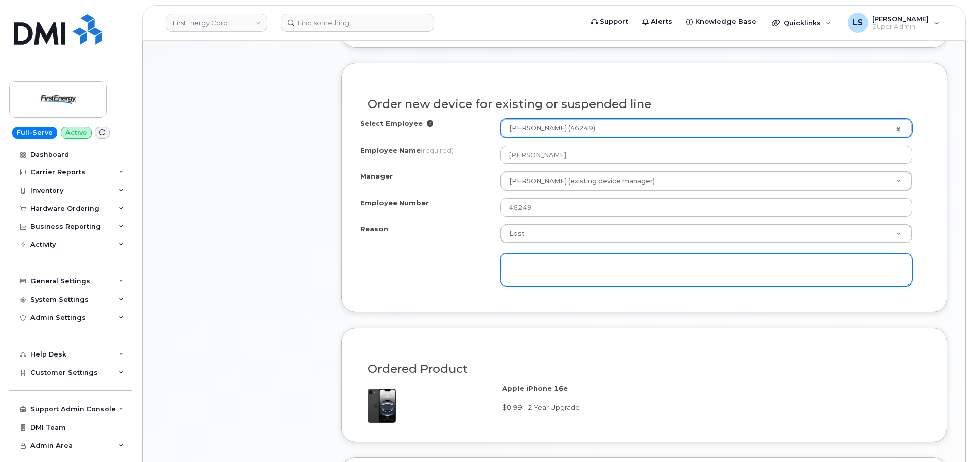
click at [665, 273] on textarea at bounding box center [706, 269] width 412 height 33
type textarea "Lost phone"
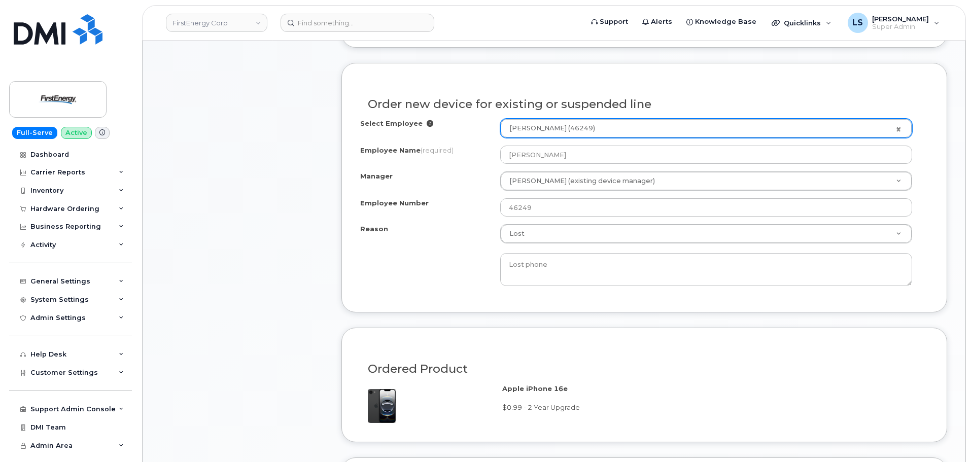
click at [373, 247] on div "Reason Lost Reason Eligible for Upgrade Broken Lost Other Lost phone" at bounding box center [644, 255] width 568 height 62
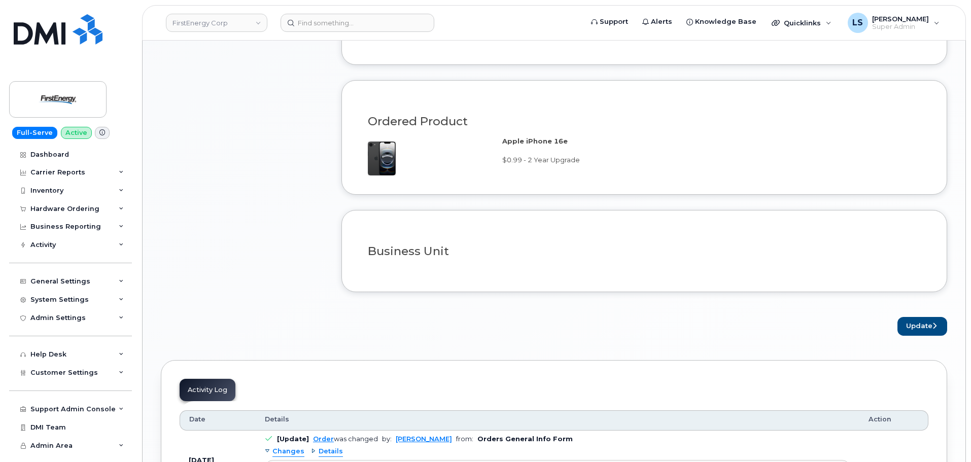
scroll to position [747, 0]
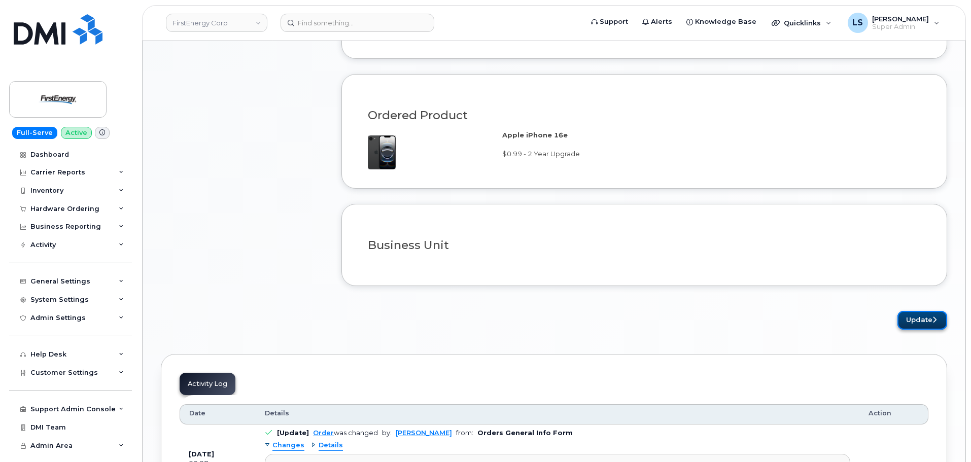
drag, startPoint x: 907, startPoint y: 317, endPoint x: 903, endPoint y: 321, distance: 5.4
click at [908, 317] on button "Update" at bounding box center [922, 320] width 50 height 19
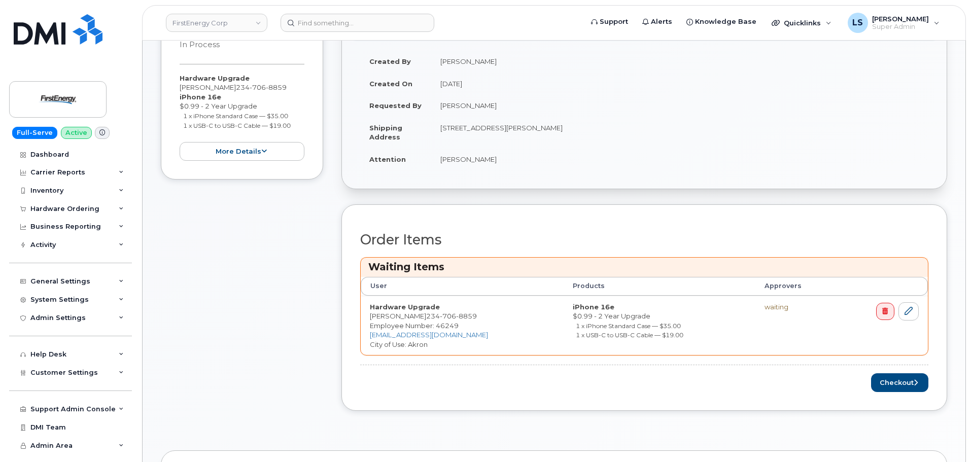
scroll to position [406, 0]
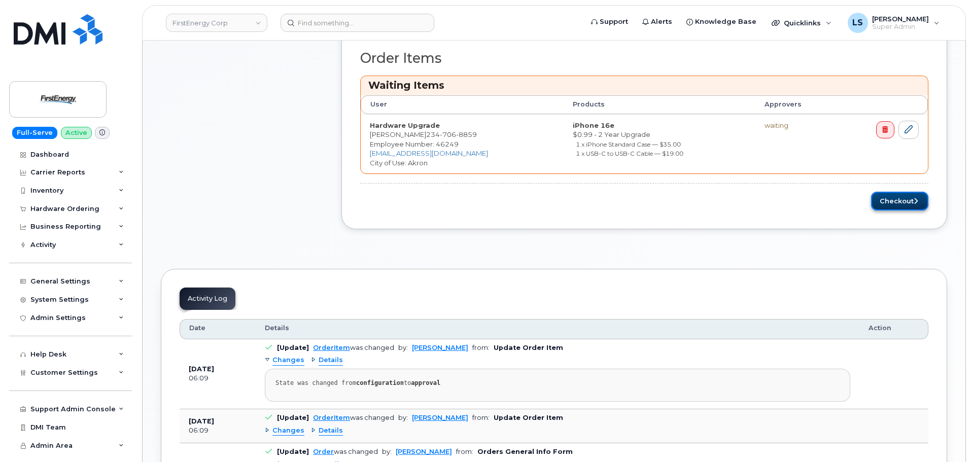
click at [906, 210] on button "Checkout" at bounding box center [899, 201] width 57 height 19
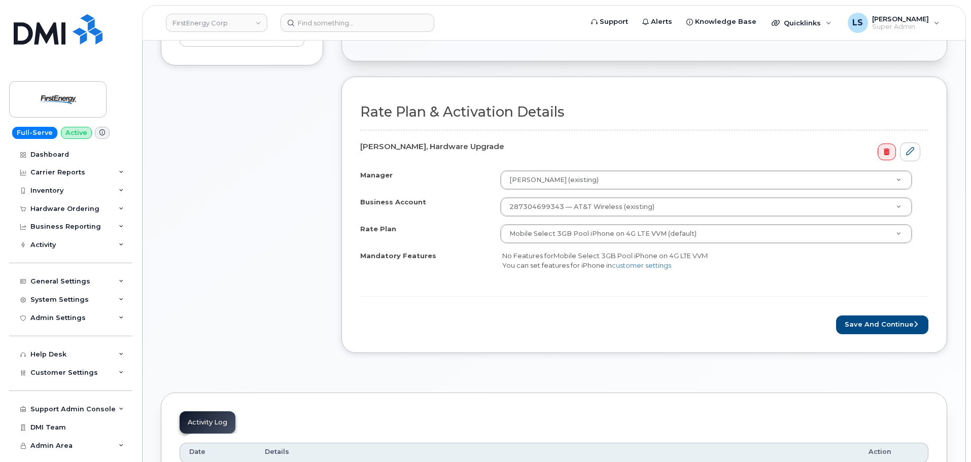
scroll to position [254, 0]
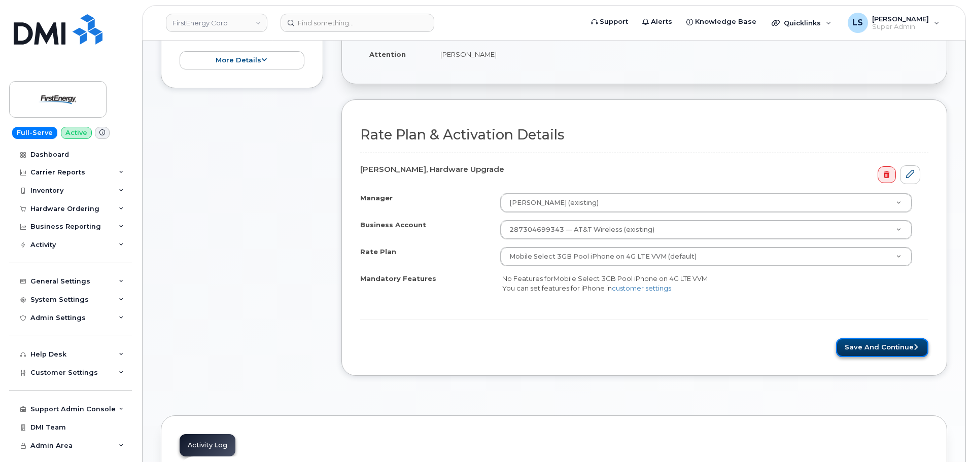
click at [892, 343] on button "Save and Continue" at bounding box center [882, 347] width 92 height 19
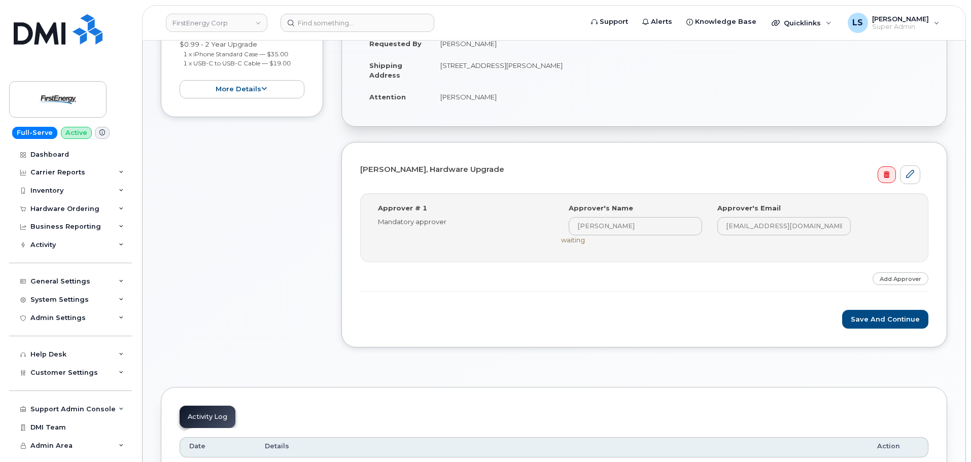
scroll to position [203, 0]
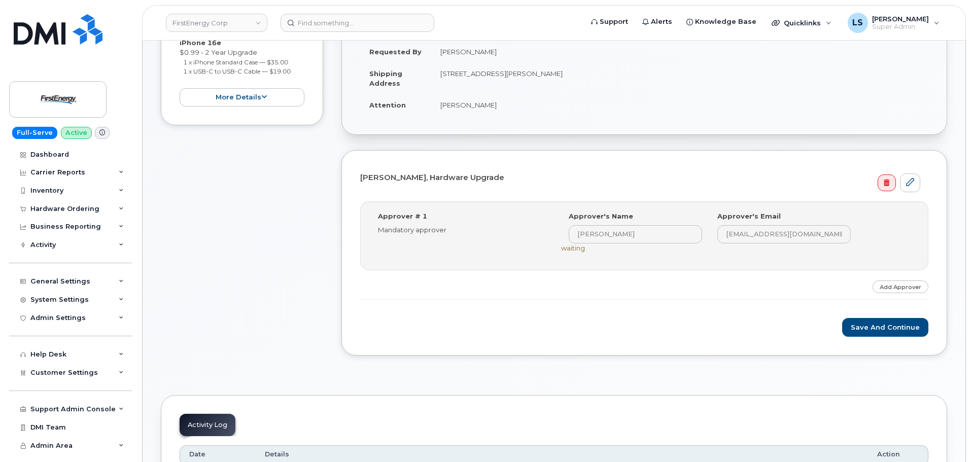
click at [688, 188] on div "[PERSON_NAME], Hardware Upgrade" at bounding box center [644, 180] width 568 height 23
click at [404, 212] on label "Approver # 1" at bounding box center [402, 217] width 49 height 10
click at [473, 225] on div "Mandatory approver" at bounding box center [462, 230] width 168 height 10
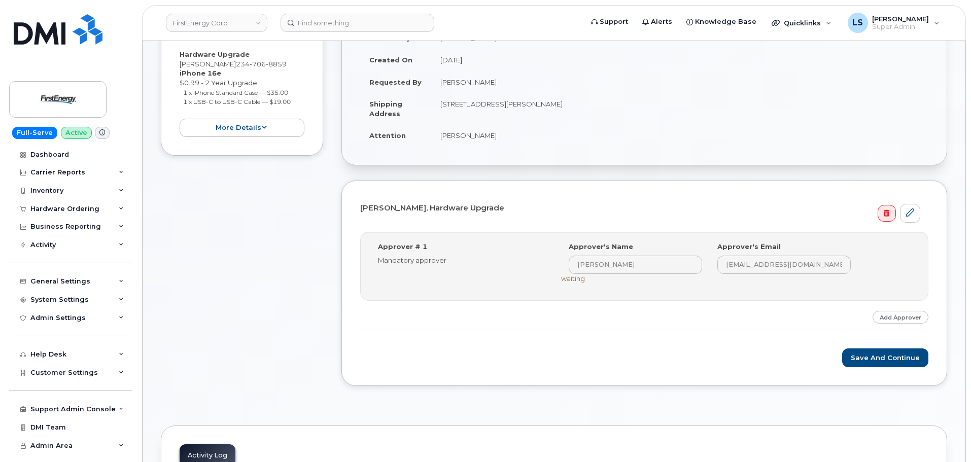
scroll to position [355, 0]
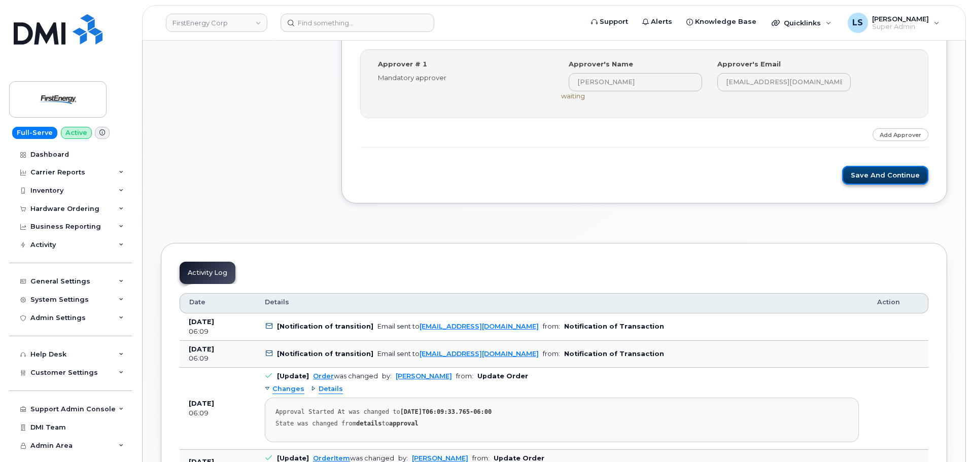
click at [882, 178] on button "Save and Continue" at bounding box center [885, 175] width 86 height 19
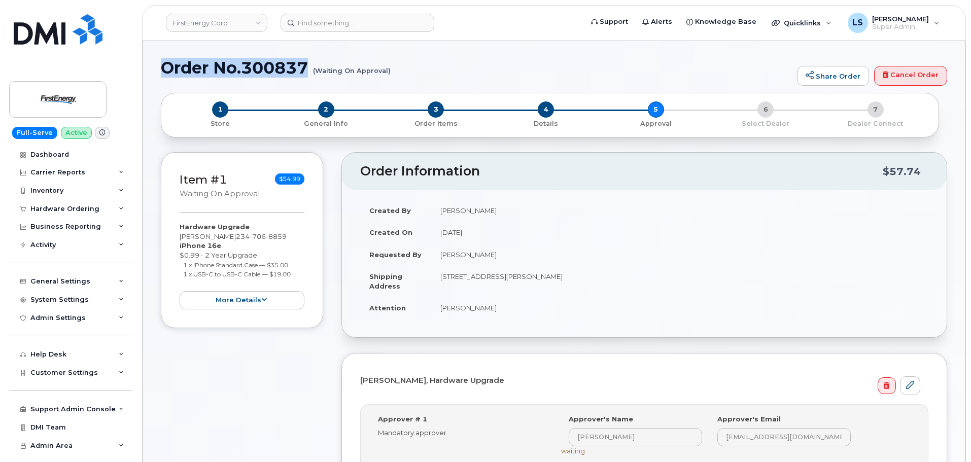
drag, startPoint x: 309, startPoint y: 63, endPoint x: 154, endPoint y: 64, distance: 154.7
copy h1 "Order No.300837"
